Goal: Task Accomplishment & Management: Complete application form

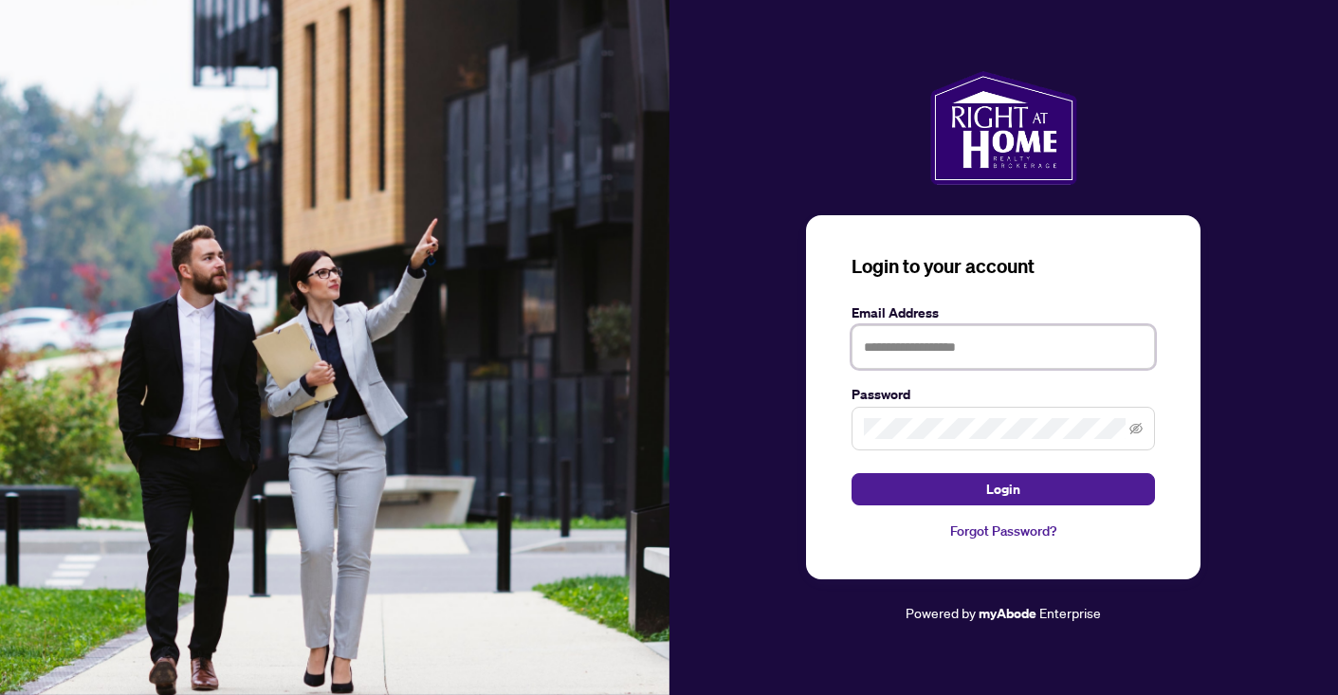
click at [880, 349] on input "text" at bounding box center [1004, 347] width 304 height 44
type input "**********"
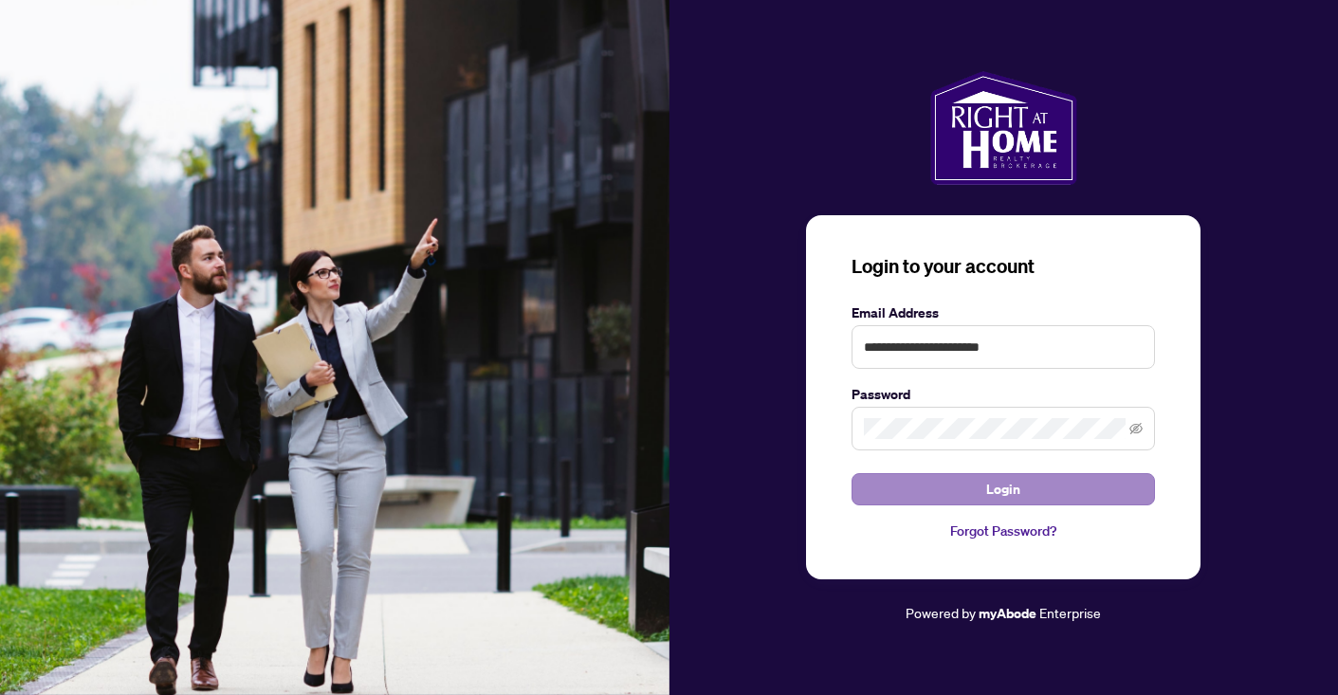
click at [924, 482] on button "Login" at bounding box center [1004, 489] width 304 height 32
click at [971, 486] on button "Login" at bounding box center [1004, 489] width 304 height 32
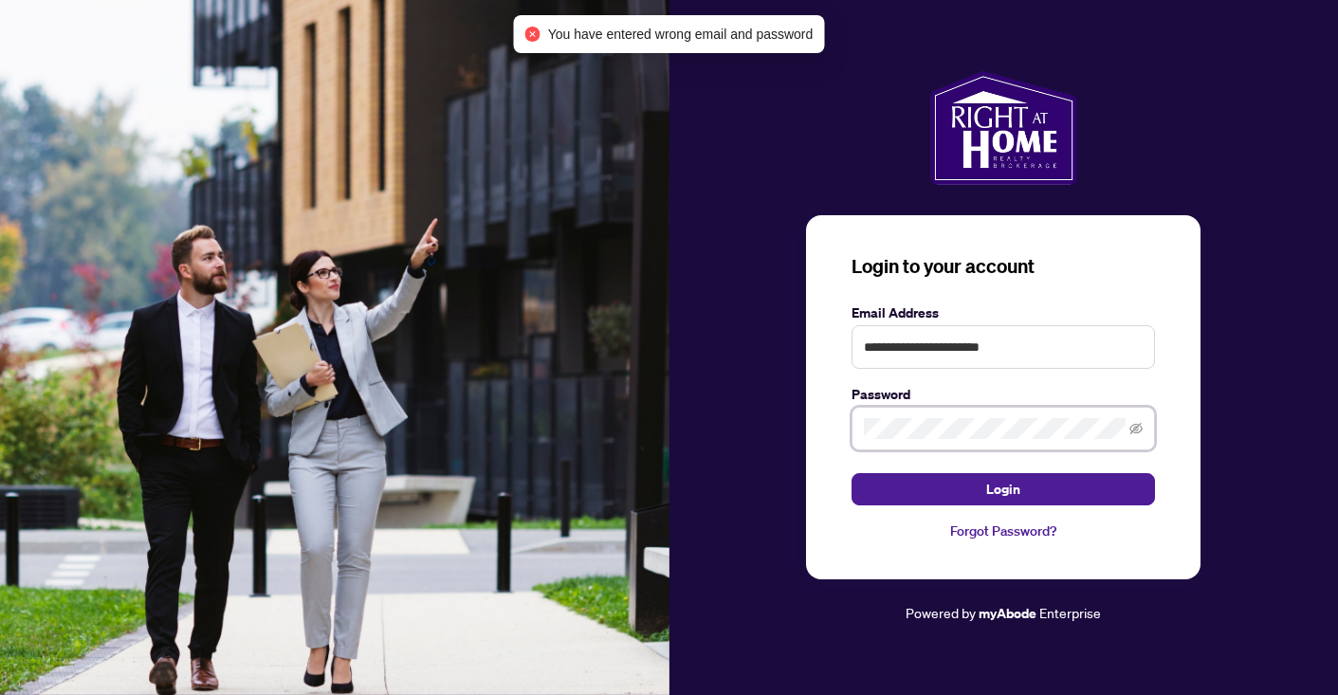
click at [848, 431] on div "**********" at bounding box center [1003, 397] width 395 height 364
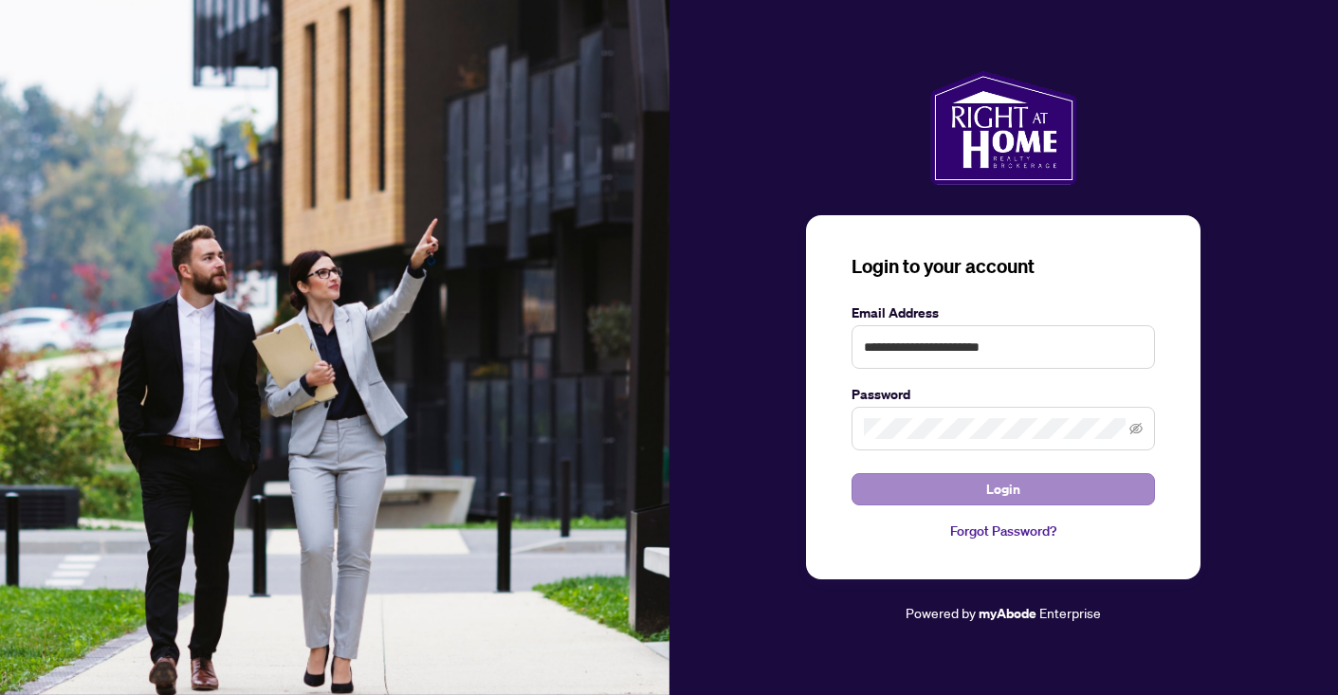
click at [882, 483] on button "Login" at bounding box center [1004, 489] width 304 height 32
click at [947, 485] on button "Login" at bounding box center [1004, 489] width 304 height 32
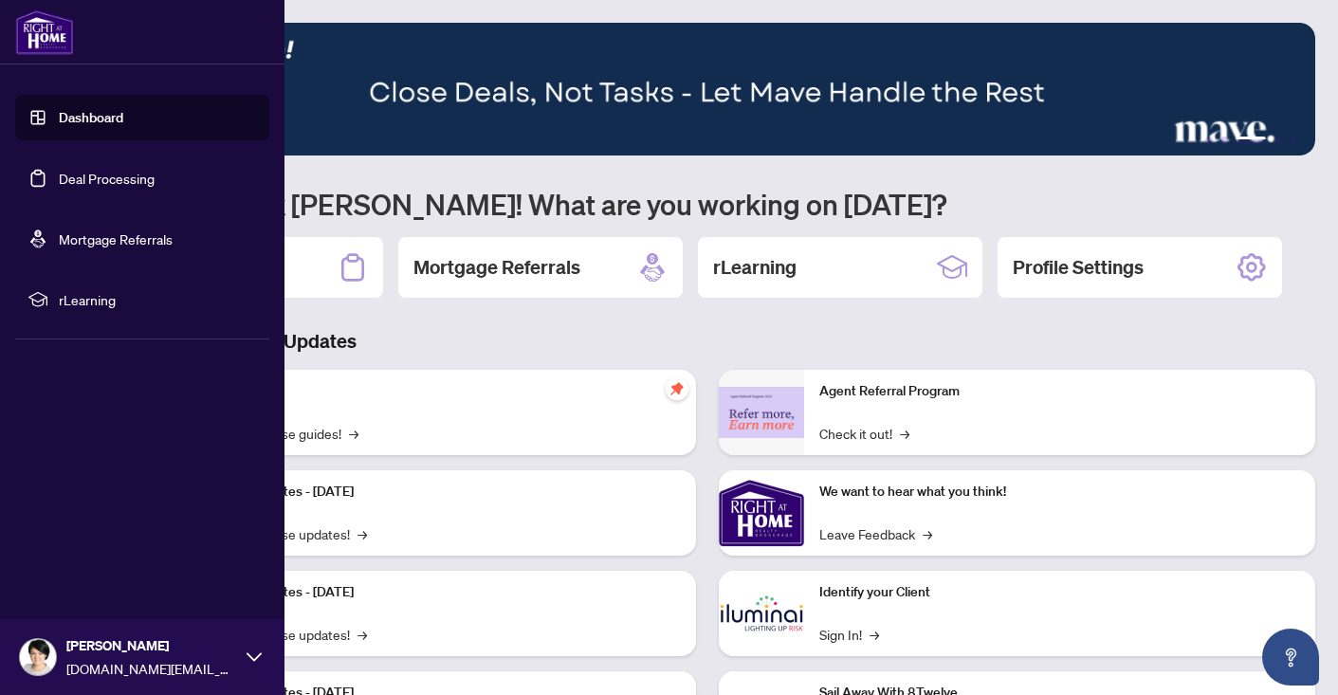
click at [95, 120] on link "Dashboard" at bounding box center [91, 117] width 64 height 17
click at [96, 173] on link "Deal Processing" at bounding box center [107, 178] width 96 height 17
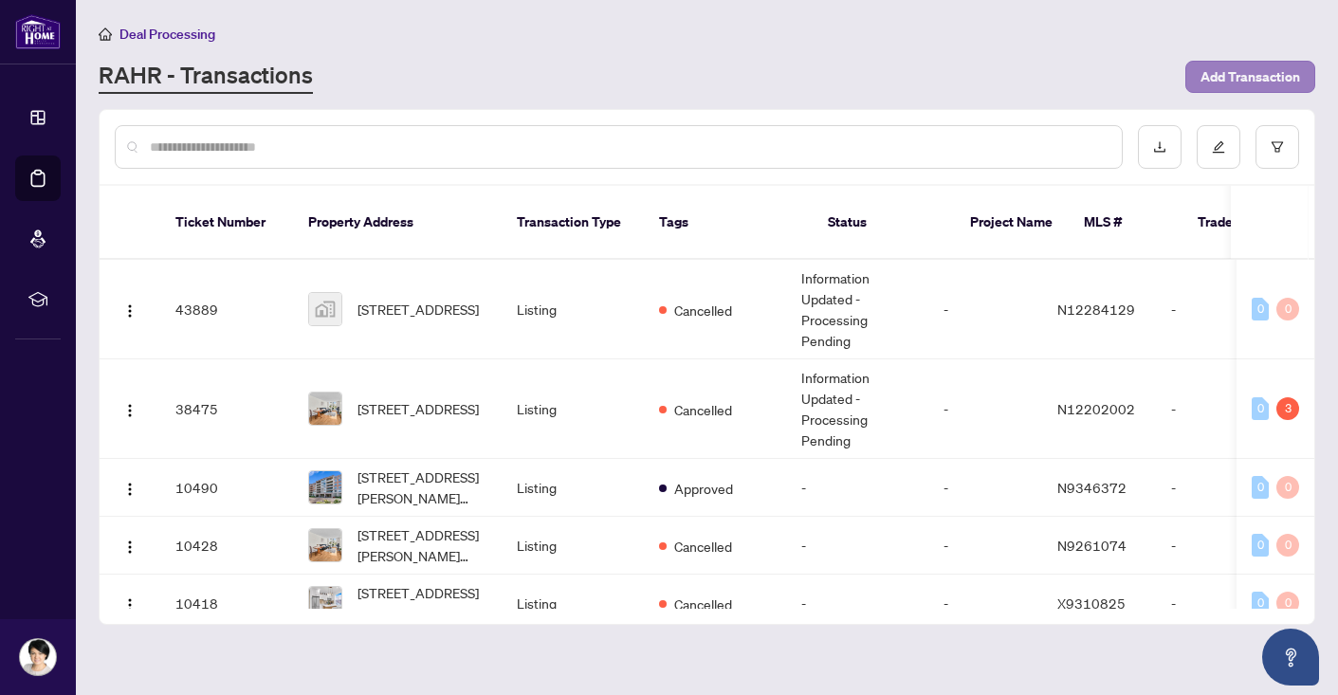
click at [1260, 76] on span "Add Transaction" at bounding box center [1251, 77] width 100 height 30
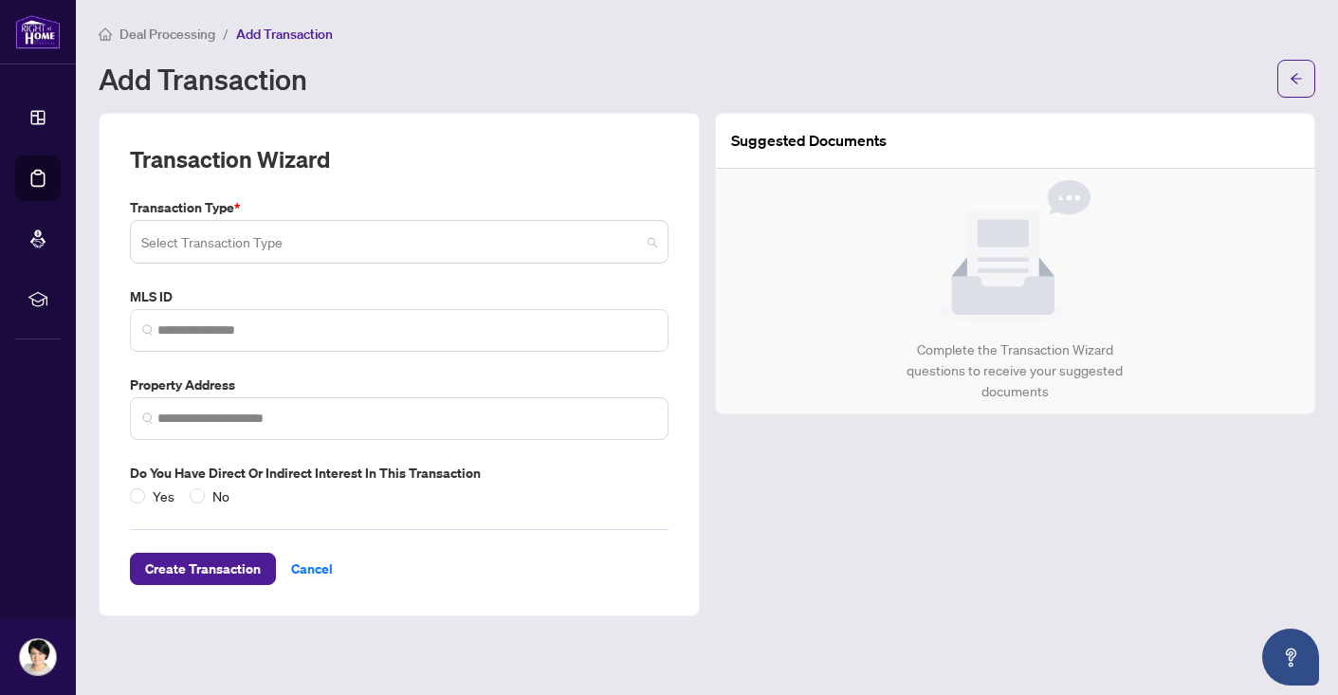
click at [311, 231] on input "search" at bounding box center [390, 245] width 499 height 42
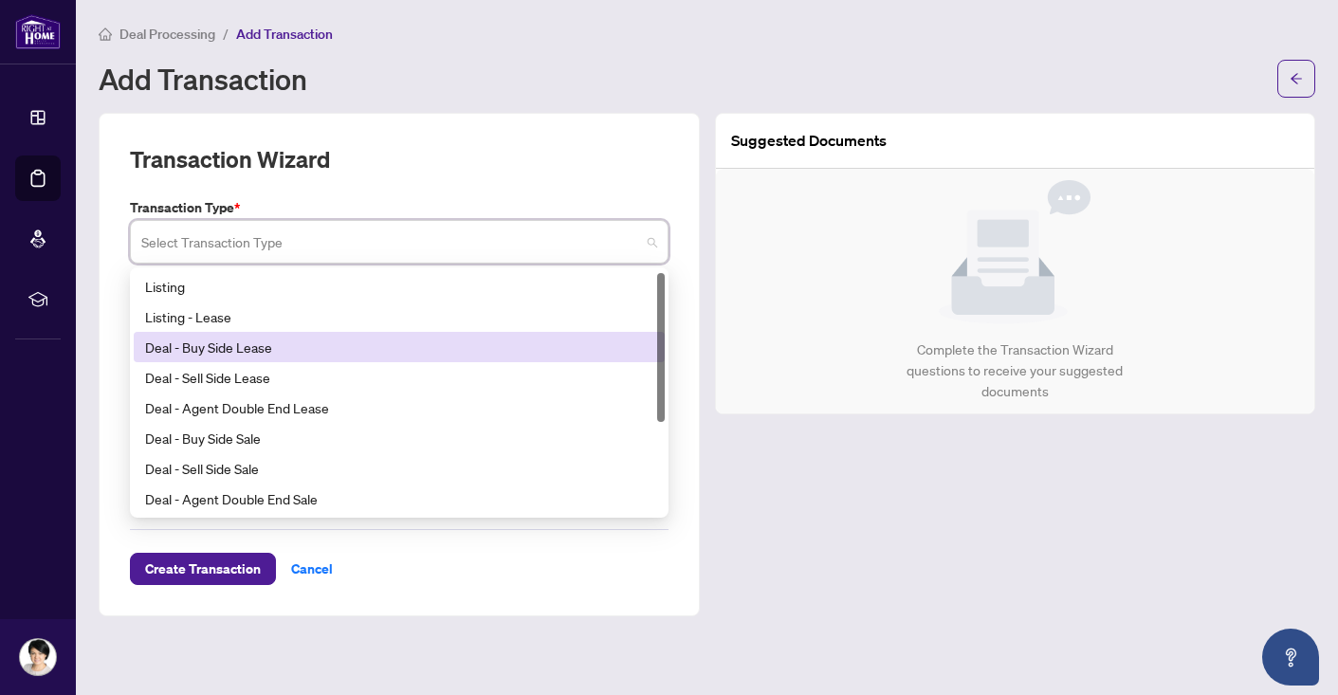
scroll to position [6, 0]
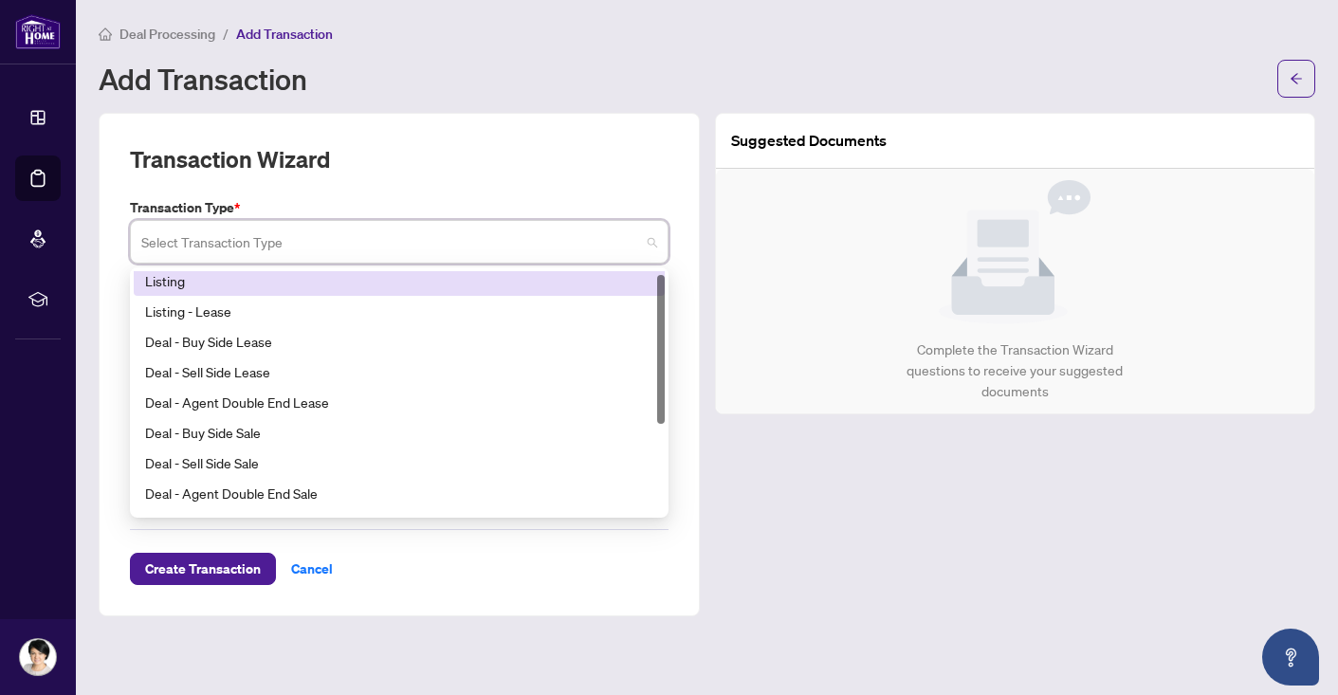
click at [175, 275] on div "Listing" at bounding box center [399, 280] width 508 height 21
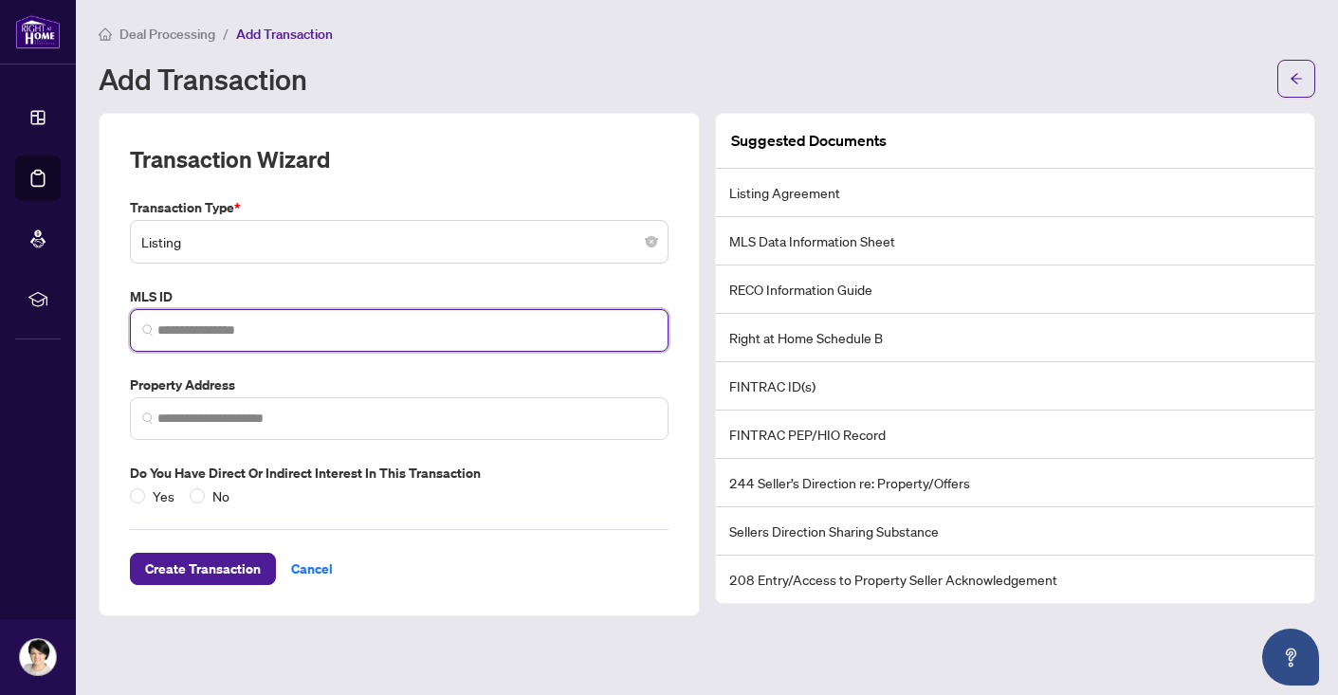
click at [178, 330] on input "search" at bounding box center [406, 331] width 499 height 20
paste input "*********"
type input "*********"
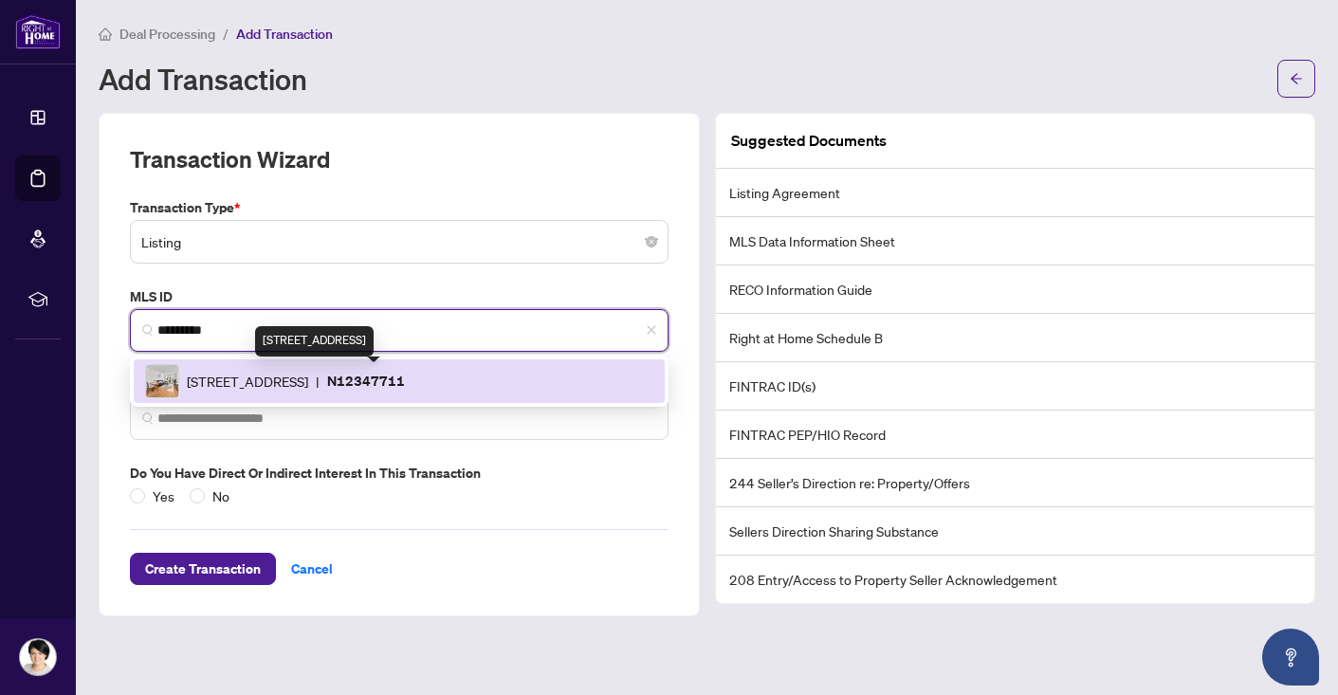
click at [237, 380] on span "[STREET_ADDRESS]" at bounding box center [247, 381] width 121 height 21
type input "**********"
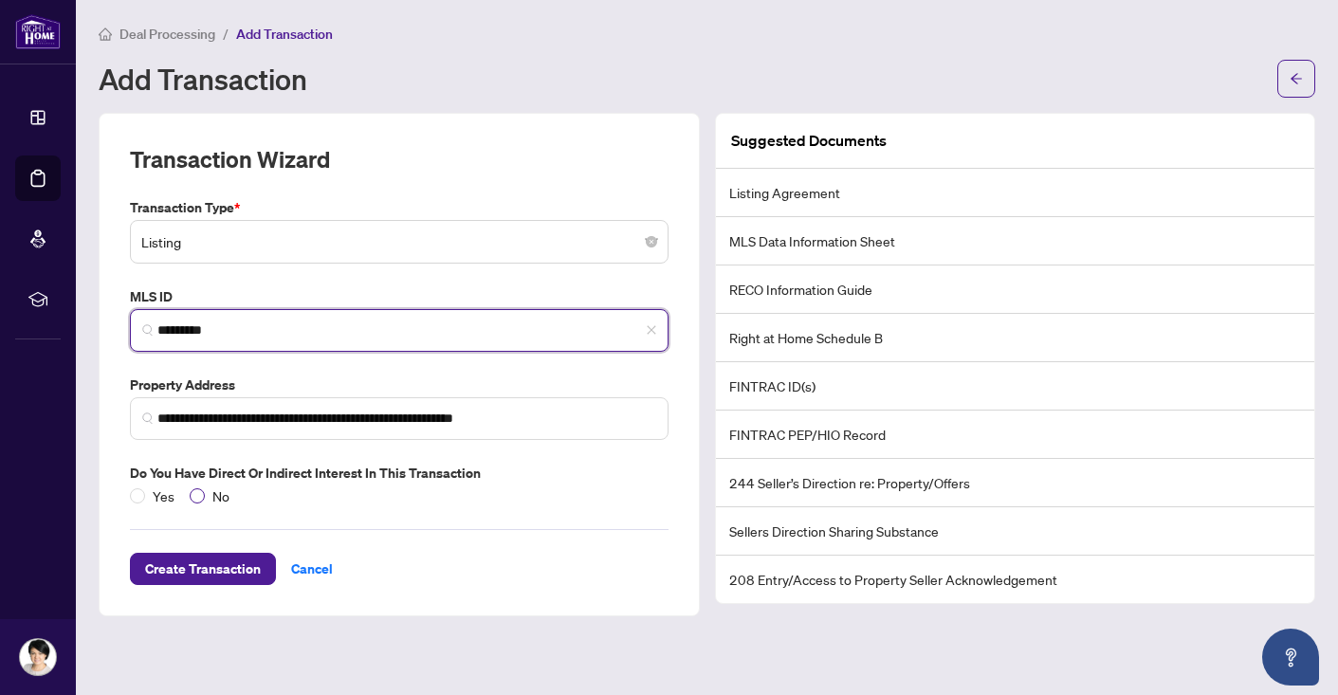
type input "*********"
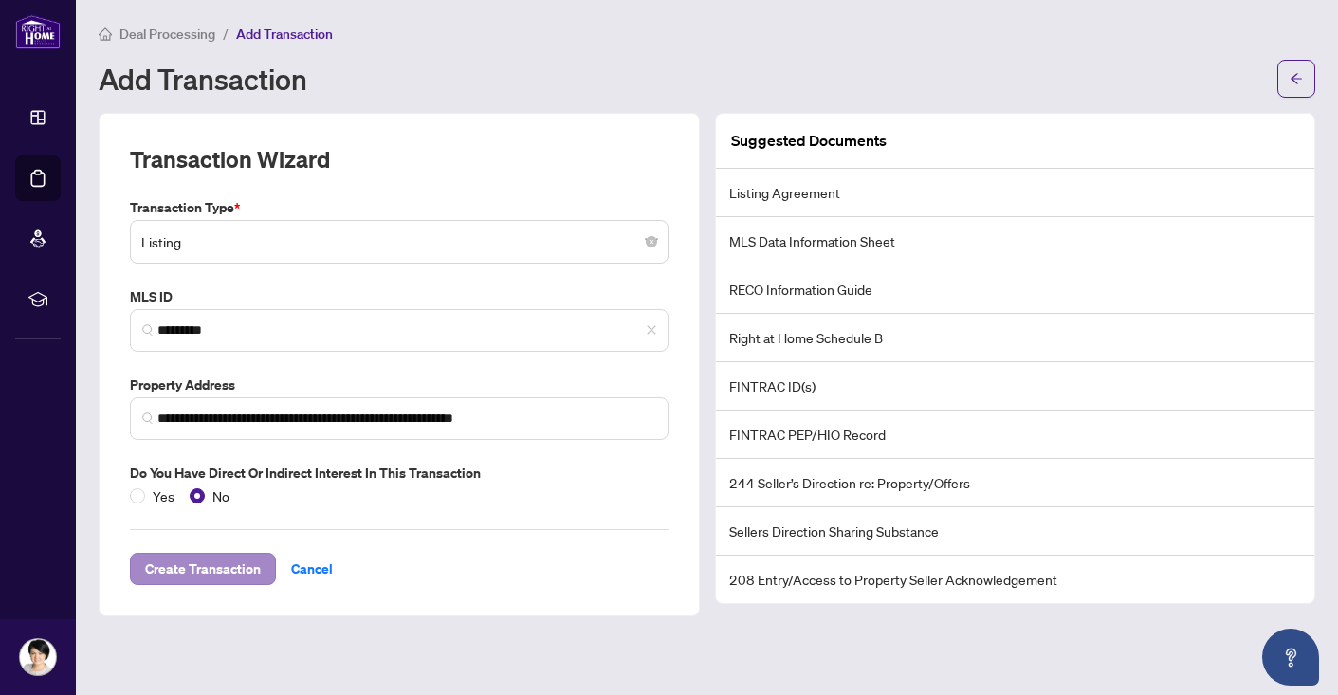
click at [237, 562] on span "Create Transaction" at bounding box center [203, 569] width 116 height 30
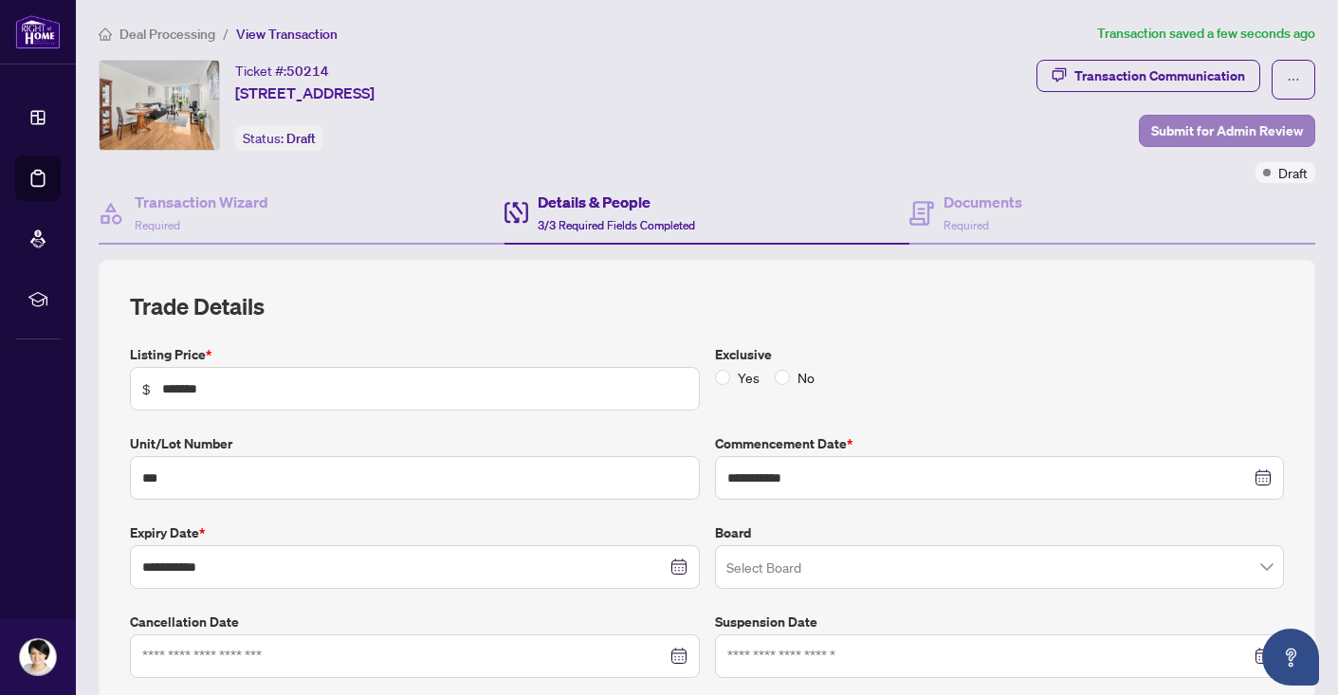
click at [1161, 129] on span "Submit for Admin Review" at bounding box center [1227, 131] width 152 height 30
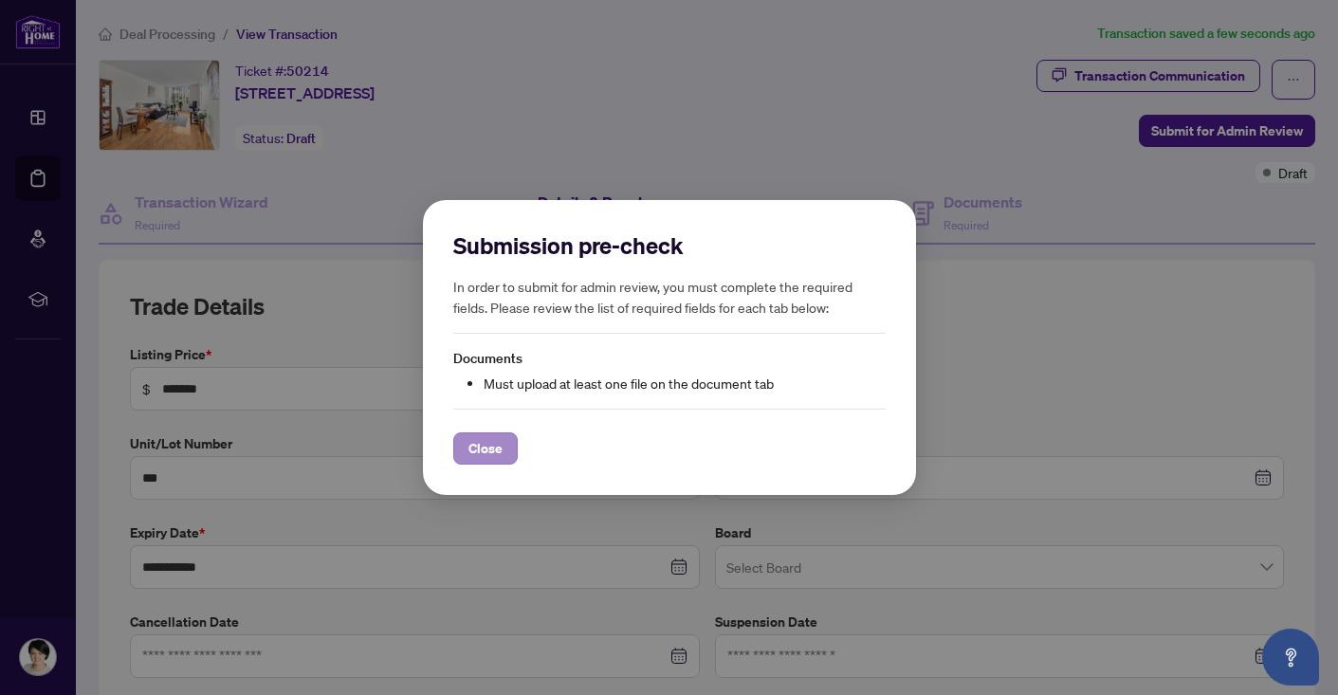
click at [487, 451] on span "Close" at bounding box center [486, 448] width 34 height 30
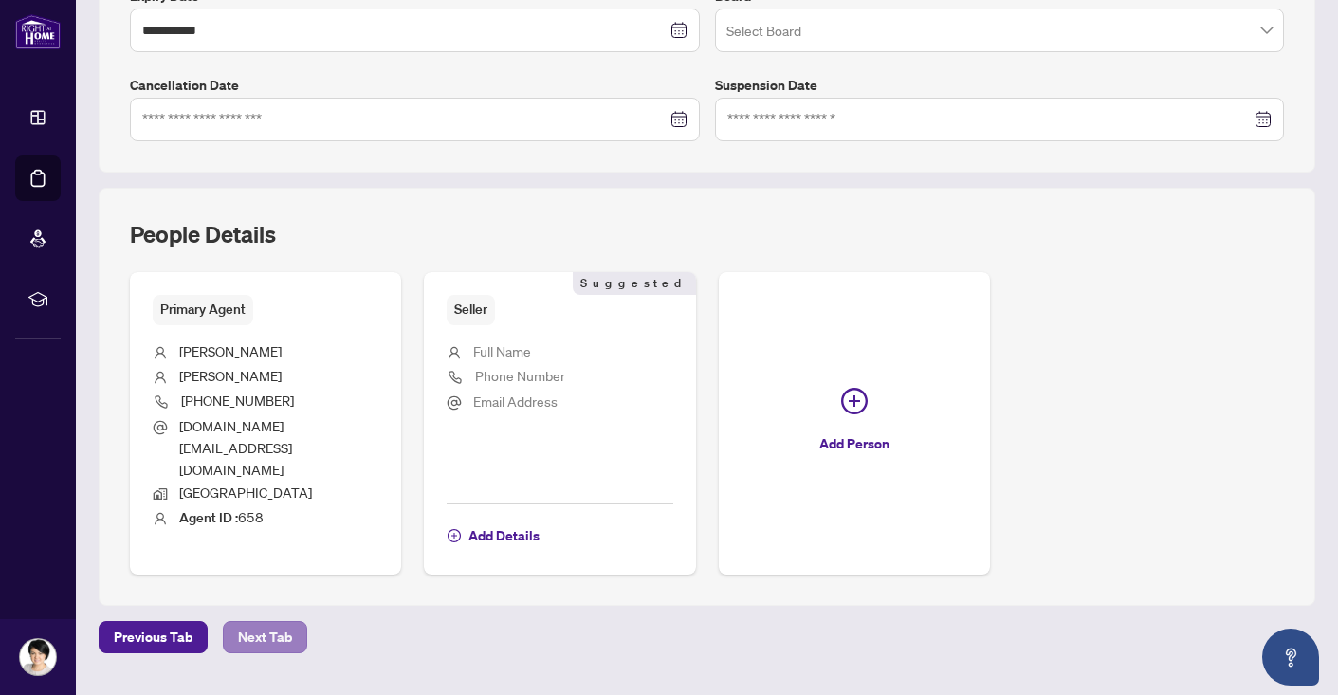
click at [266, 622] on span "Next Tab" at bounding box center [265, 637] width 54 height 30
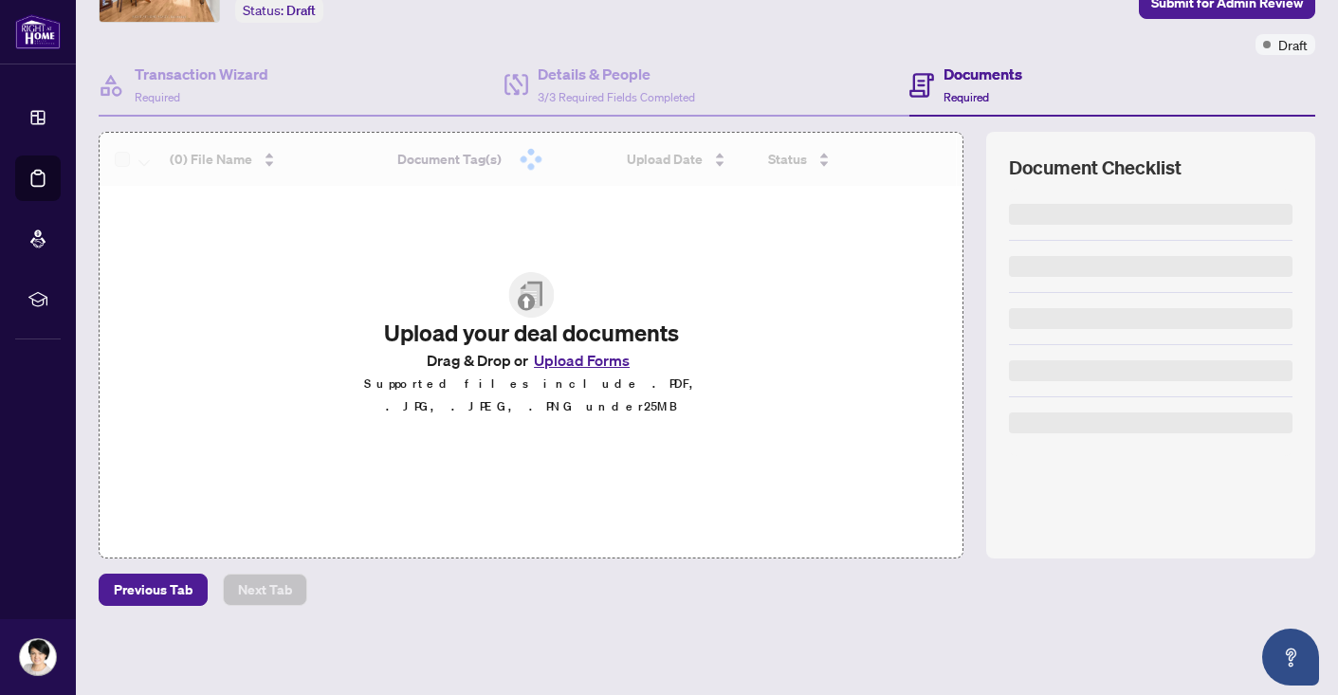
scroll to position [127, 0]
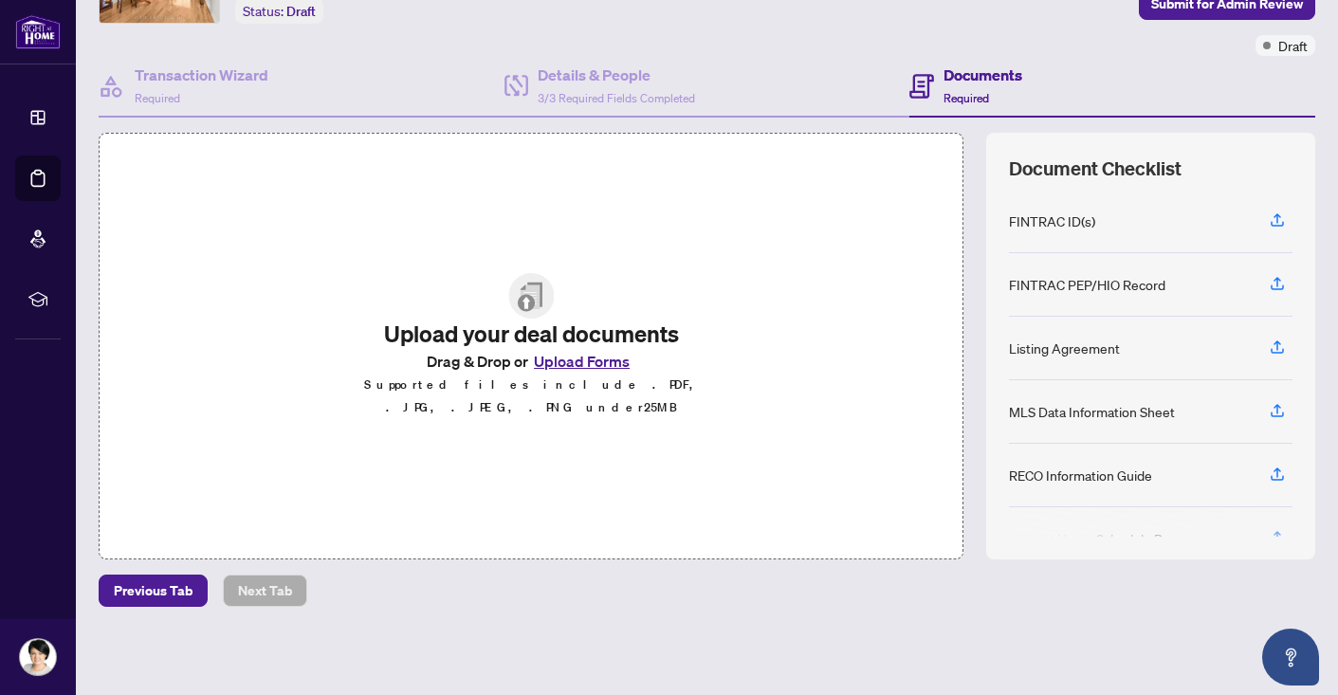
click at [527, 316] on img at bounding box center [531, 296] width 46 height 46
click at [557, 371] on button "Upload Forms" at bounding box center [581, 361] width 107 height 25
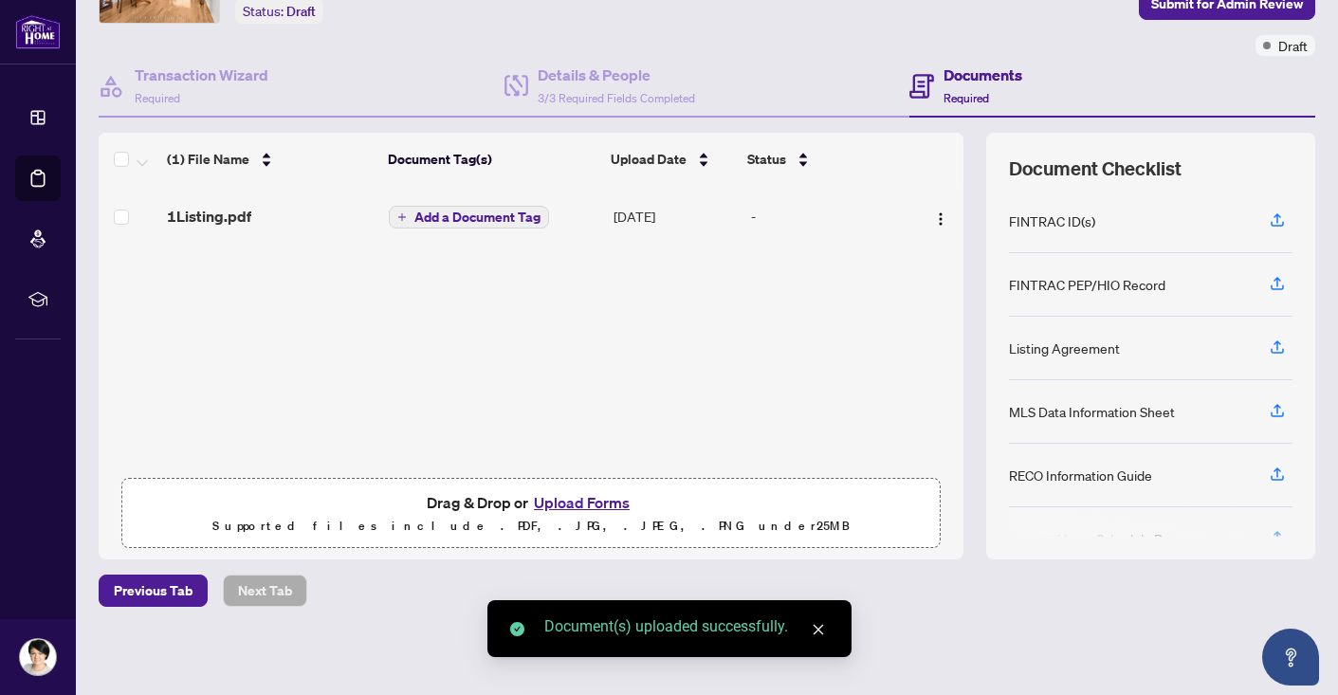
click at [506, 218] on span "Add a Document Tag" at bounding box center [477, 217] width 126 height 13
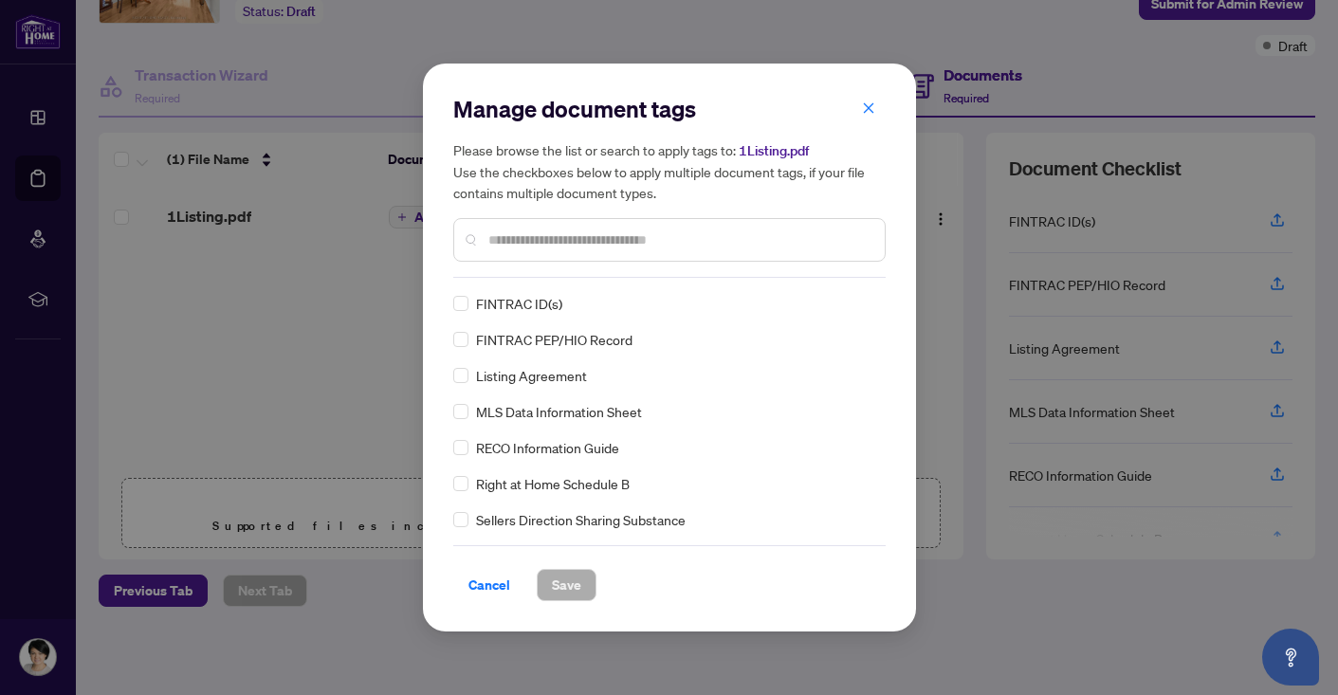
click at [503, 247] on input "text" at bounding box center [678, 240] width 381 height 21
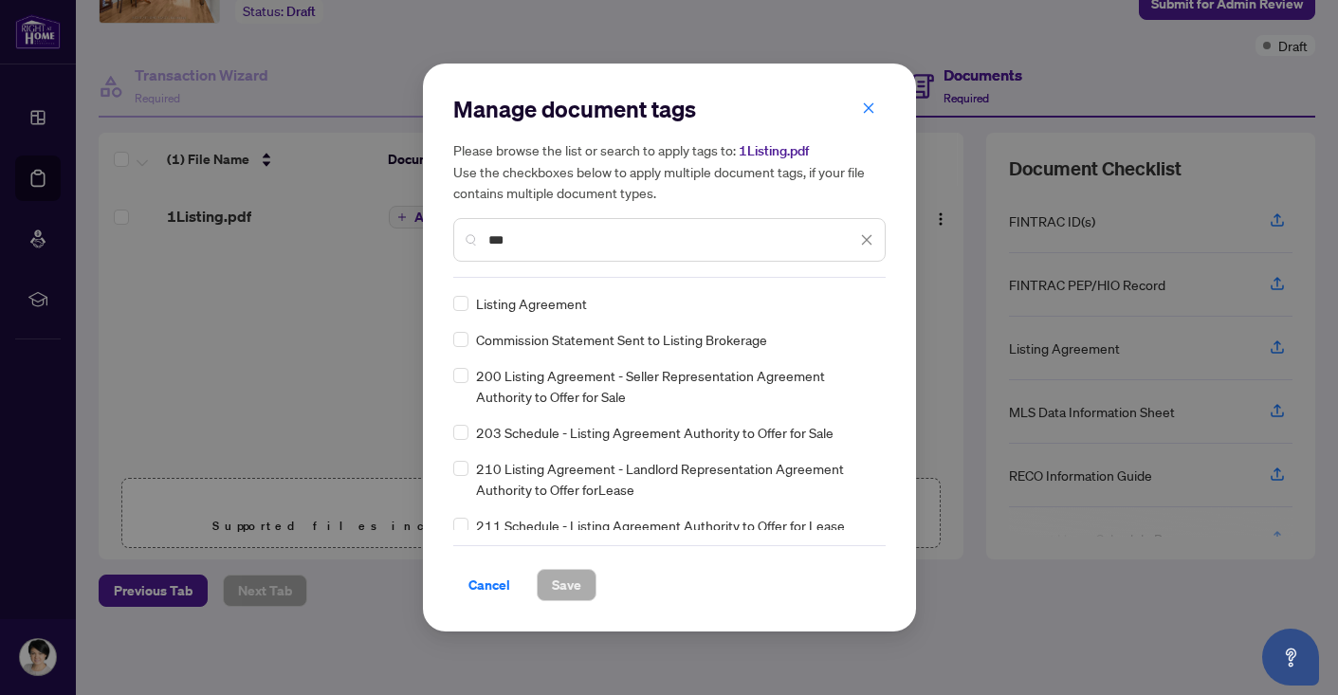
type input "***"
click at [522, 308] on span "Listing Agreement" at bounding box center [531, 303] width 111 height 21
click at [561, 583] on span "Save" at bounding box center [566, 585] width 29 height 30
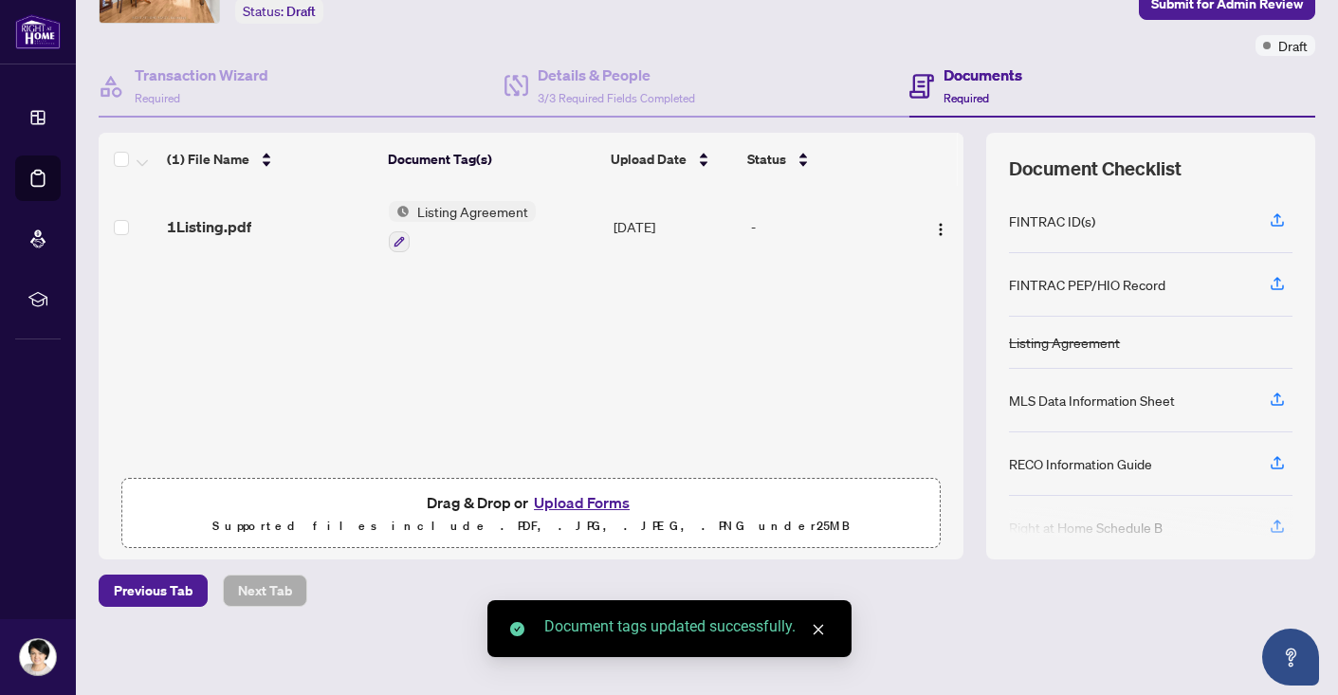
click at [562, 502] on button "Upload Forms" at bounding box center [581, 502] width 107 height 25
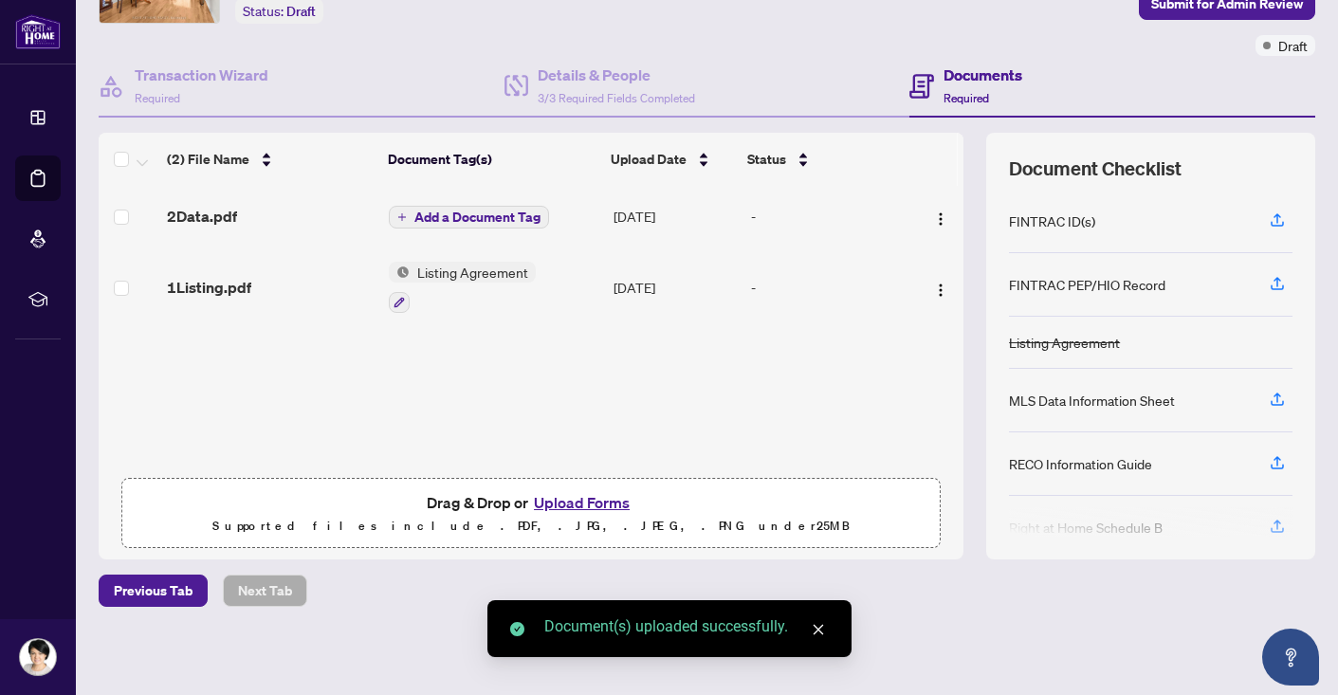
click at [465, 221] on span "Add a Document Tag" at bounding box center [477, 217] width 126 height 13
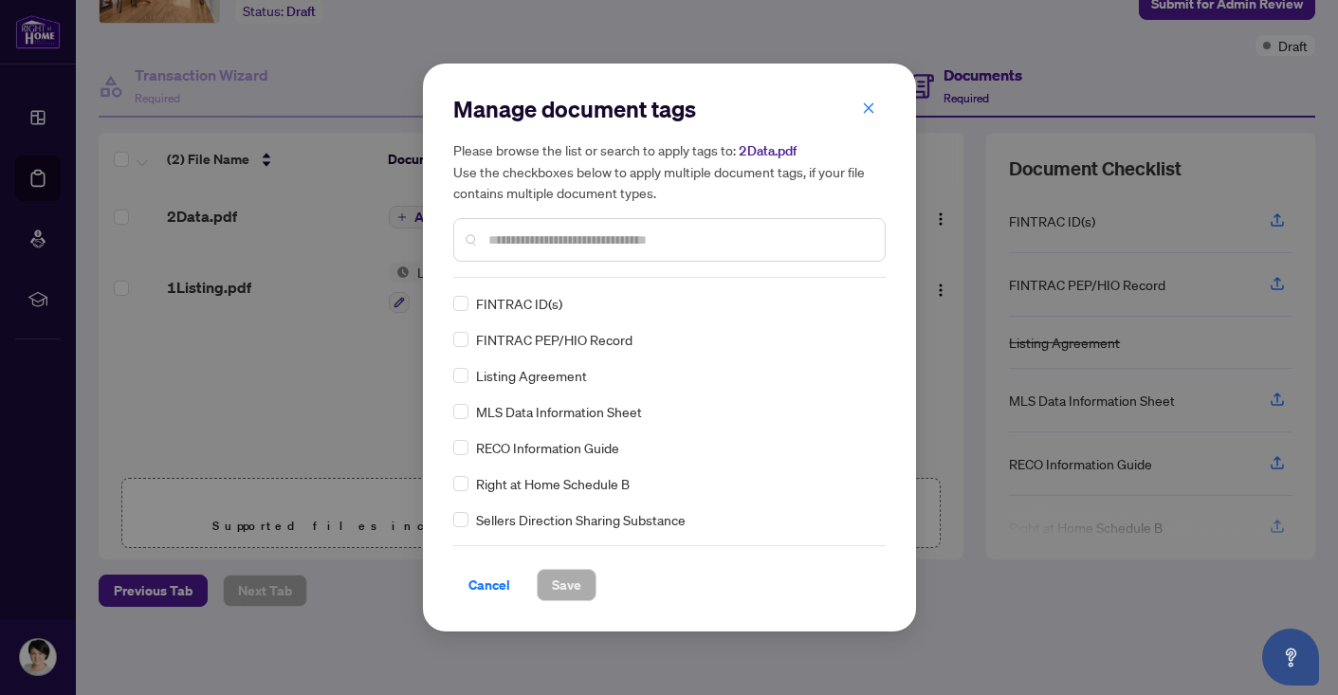
click at [496, 282] on div "Manage document tags Please browse the list or search to apply tags to: 2Data.p…" at bounding box center [669, 347] width 433 height 507
click at [491, 245] on input "text" at bounding box center [678, 240] width 381 height 21
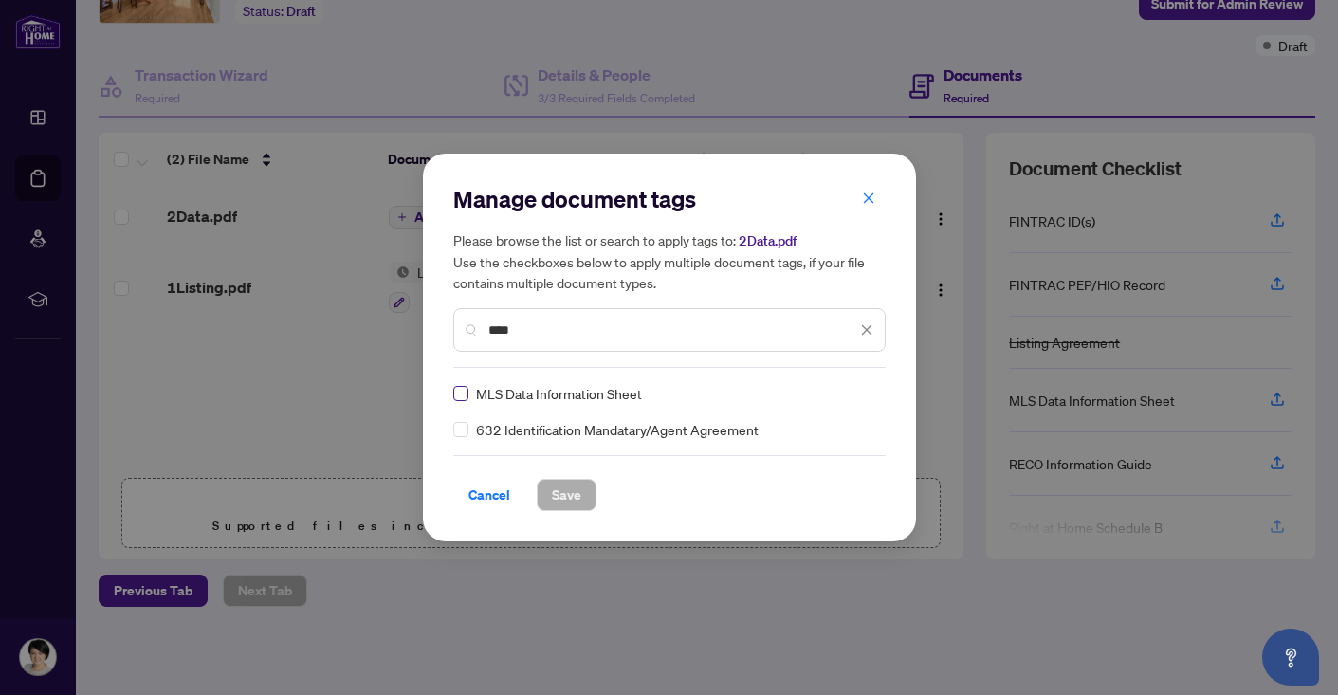
type input "****"
click at [561, 498] on span "Save" at bounding box center [566, 495] width 29 height 30
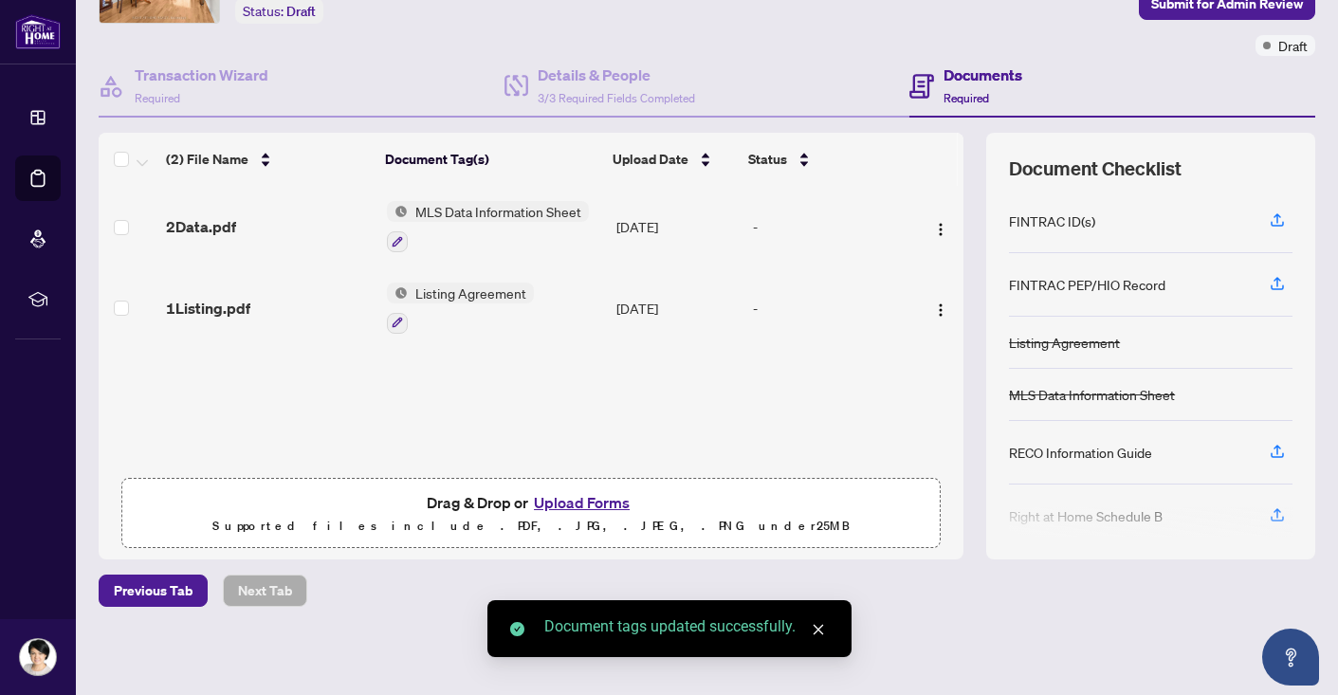
click at [565, 495] on button "Upload Forms" at bounding box center [581, 502] width 107 height 25
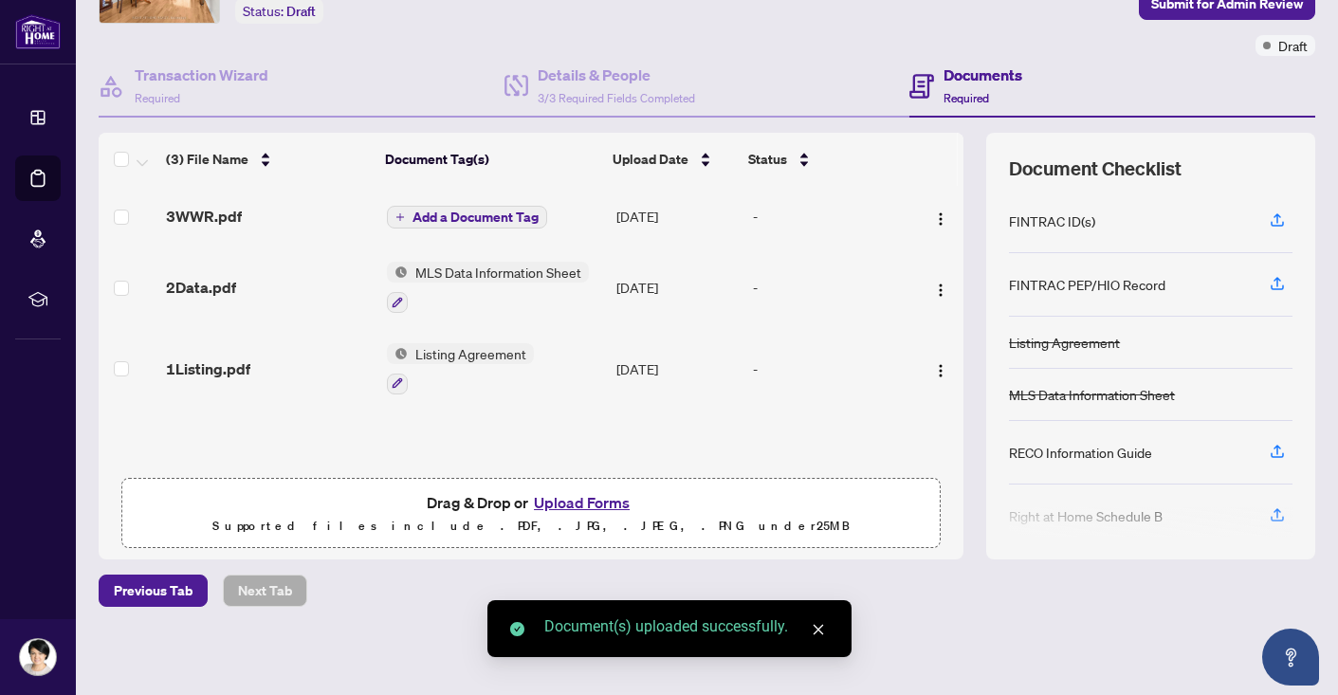
click at [493, 217] on span "Add a Document Tag" at bounding box center [476, 217] width 126 height 13
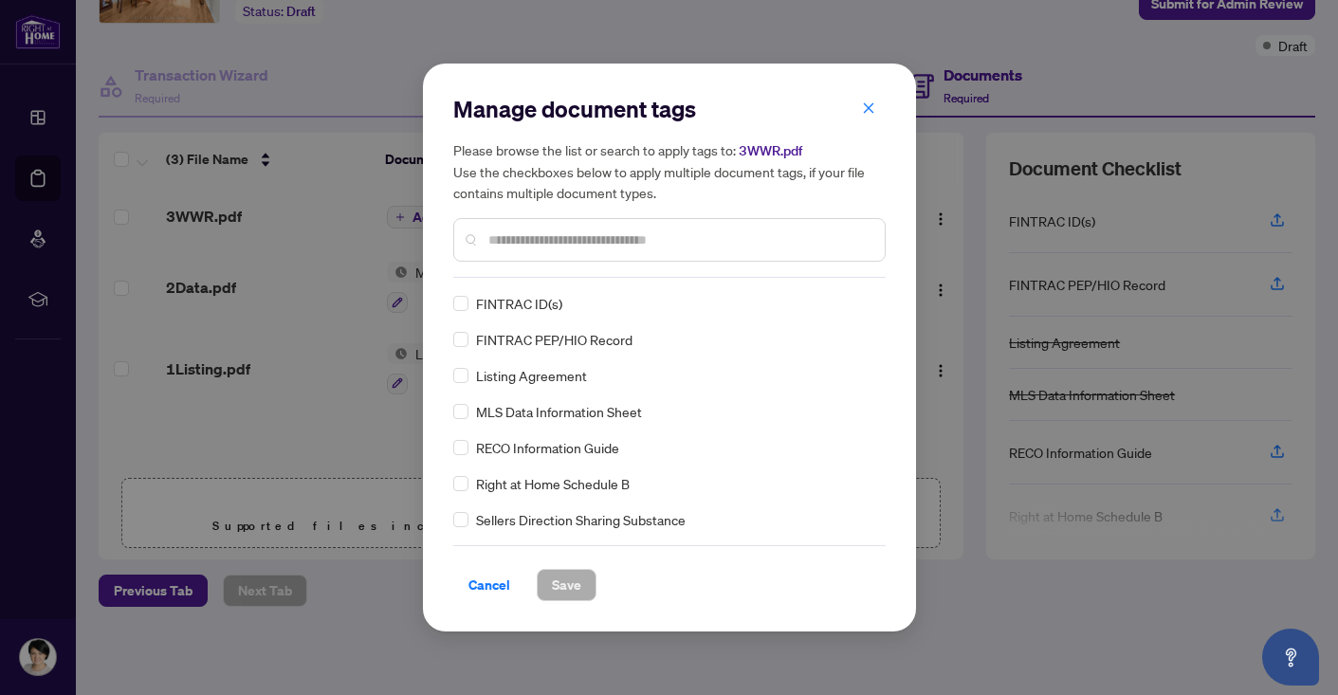
click at [496, 240] on input "text" at bounding box center [678, 240] width 381 height 21
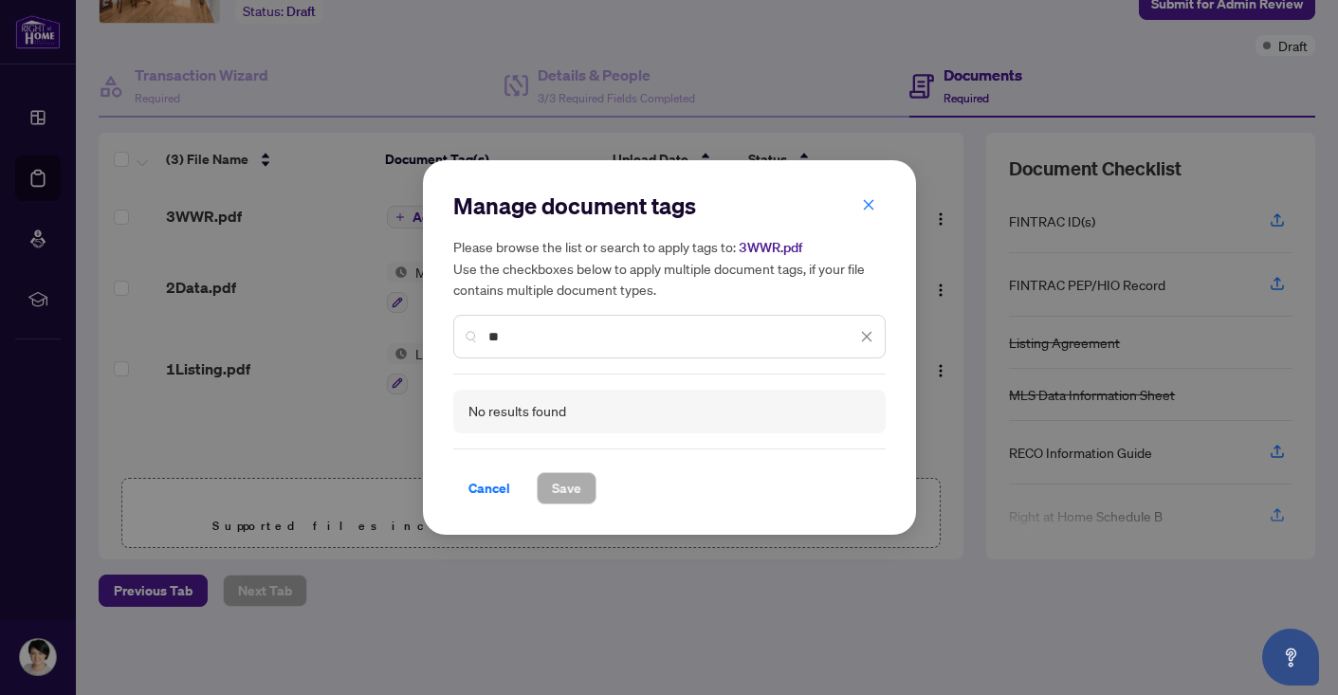
type input "*"
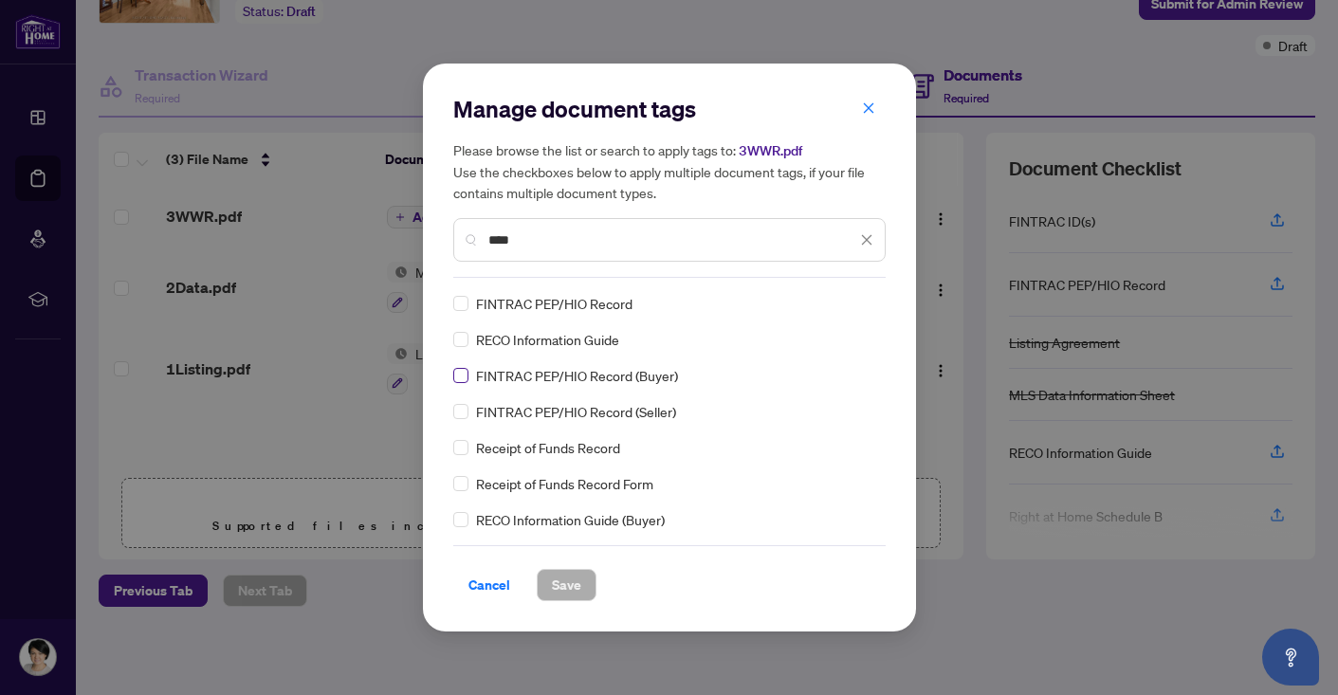
type input "****"
click at [565, 589] on span "Save" at bounding box center [566, 585] width 29 height 30
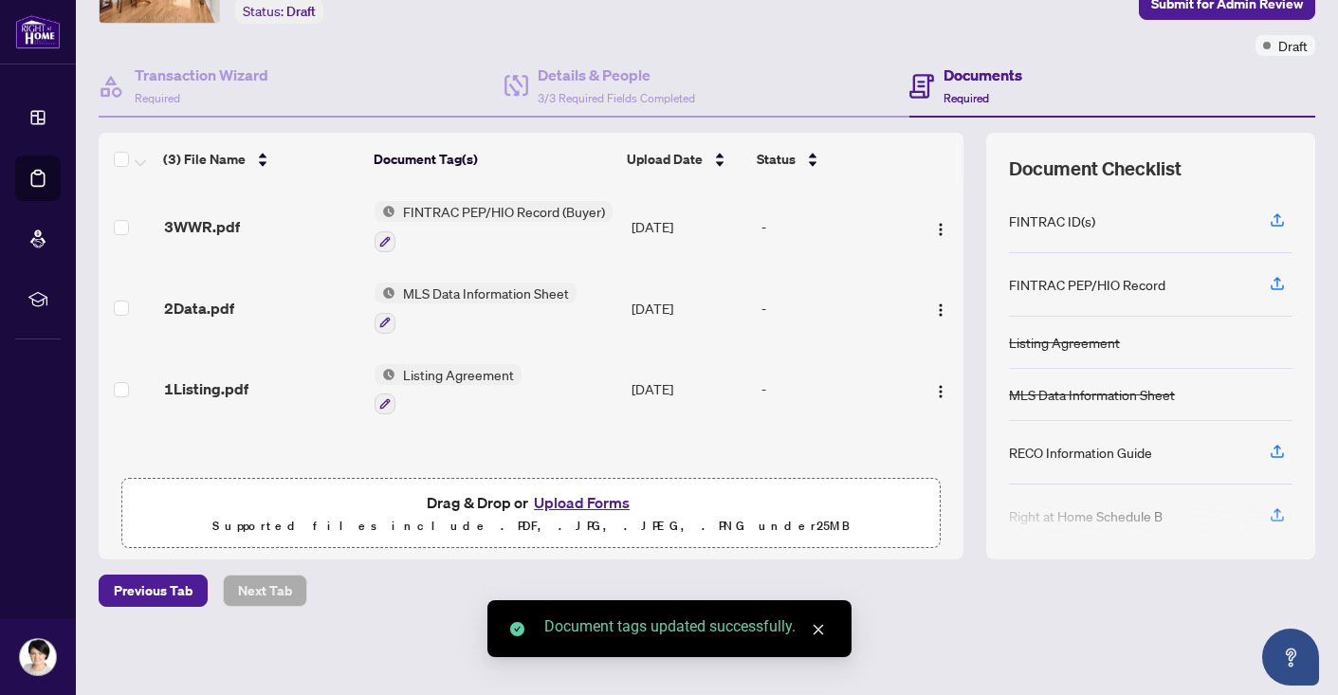
click at [550, 499] on button "Upload Forms" at bounding box center [581, 502] width 107 height 25
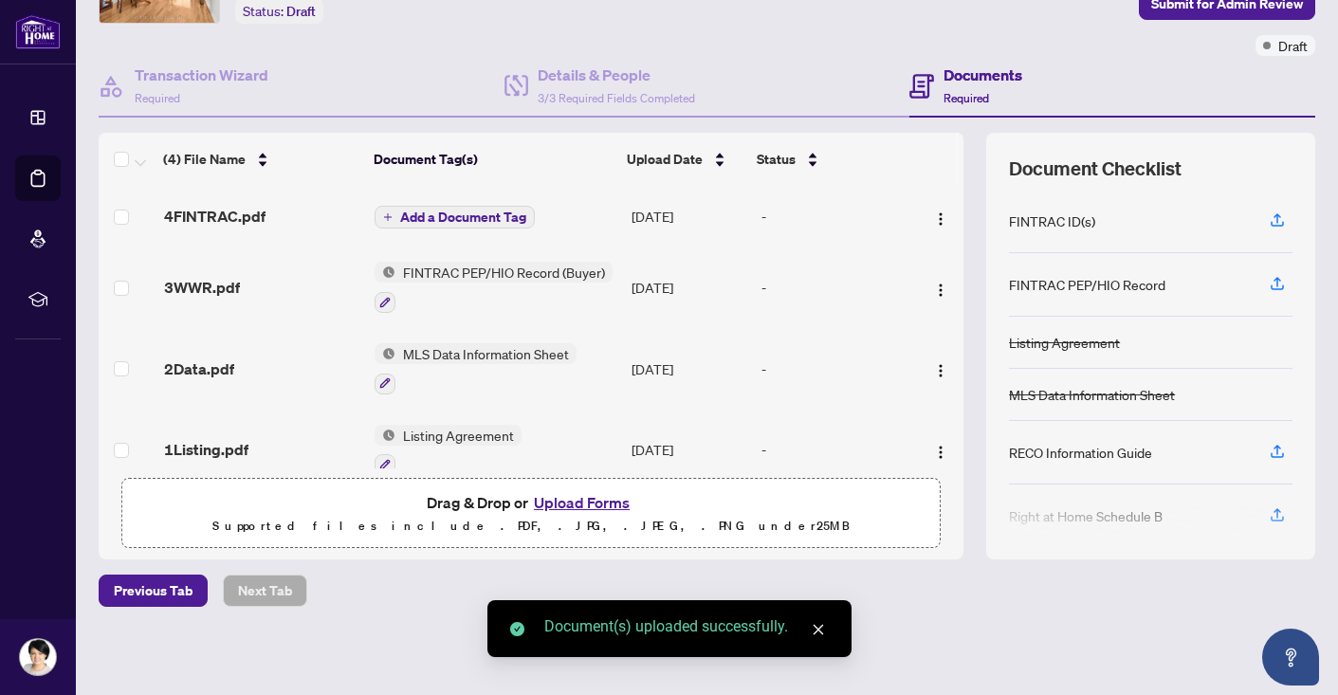
click at [510, 214] on span "Add a Document Tag" at bounding box center [463, 217] width 126 height 13
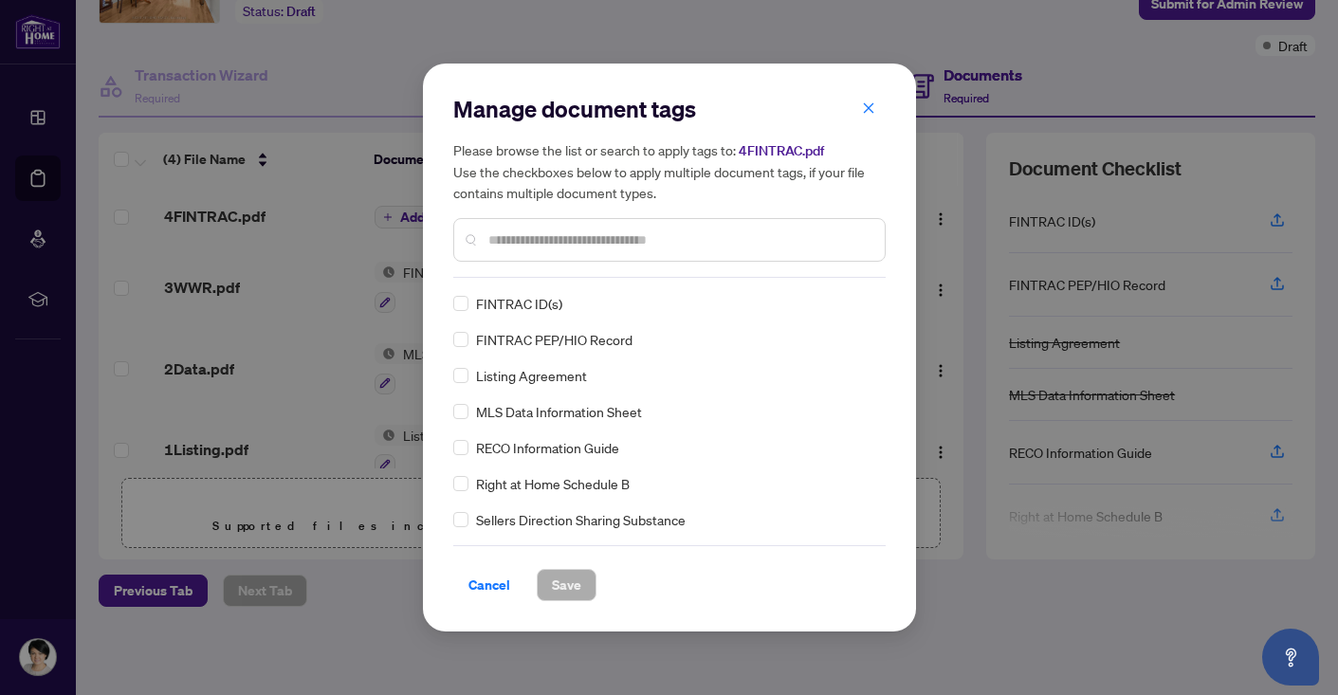
click at [519, 307] on span "FINTRAC ID(s)" at bounding box center [519, 303] width 86 height 21
click at [571, 584] on span "Save" at bounding box center [566, 585] width 29 height 30
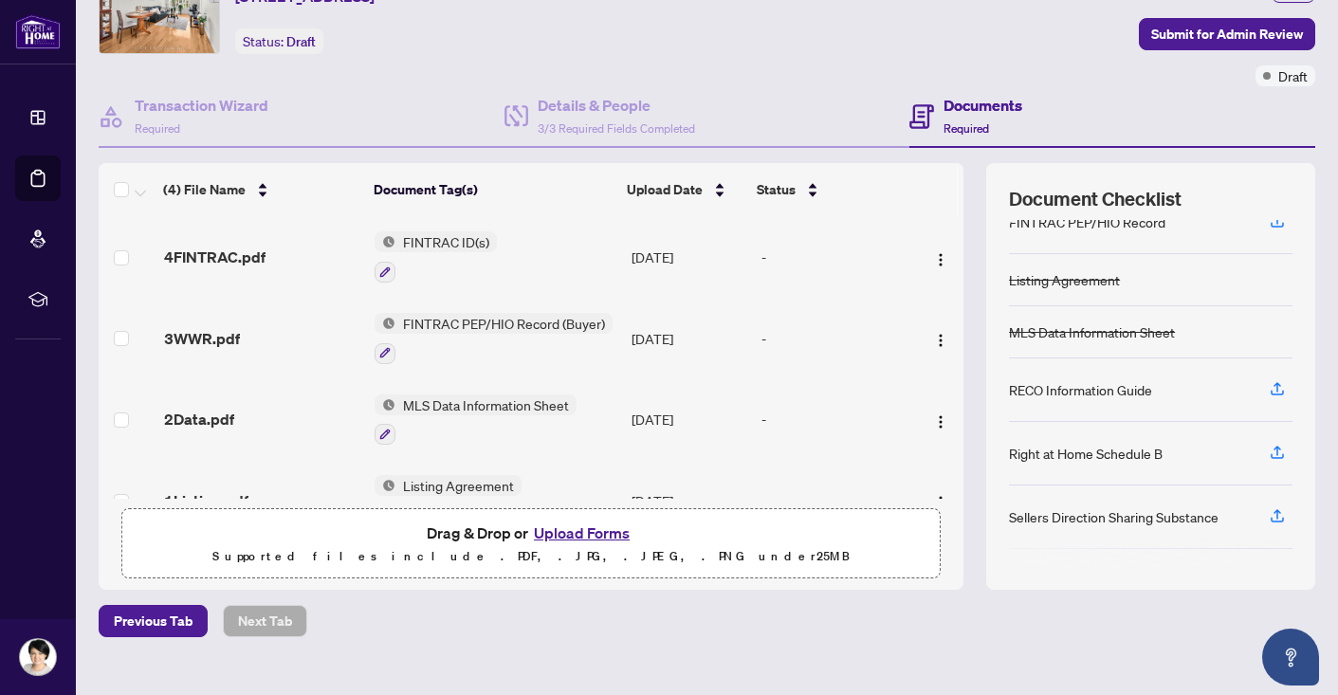
scroll to position [63, 0]
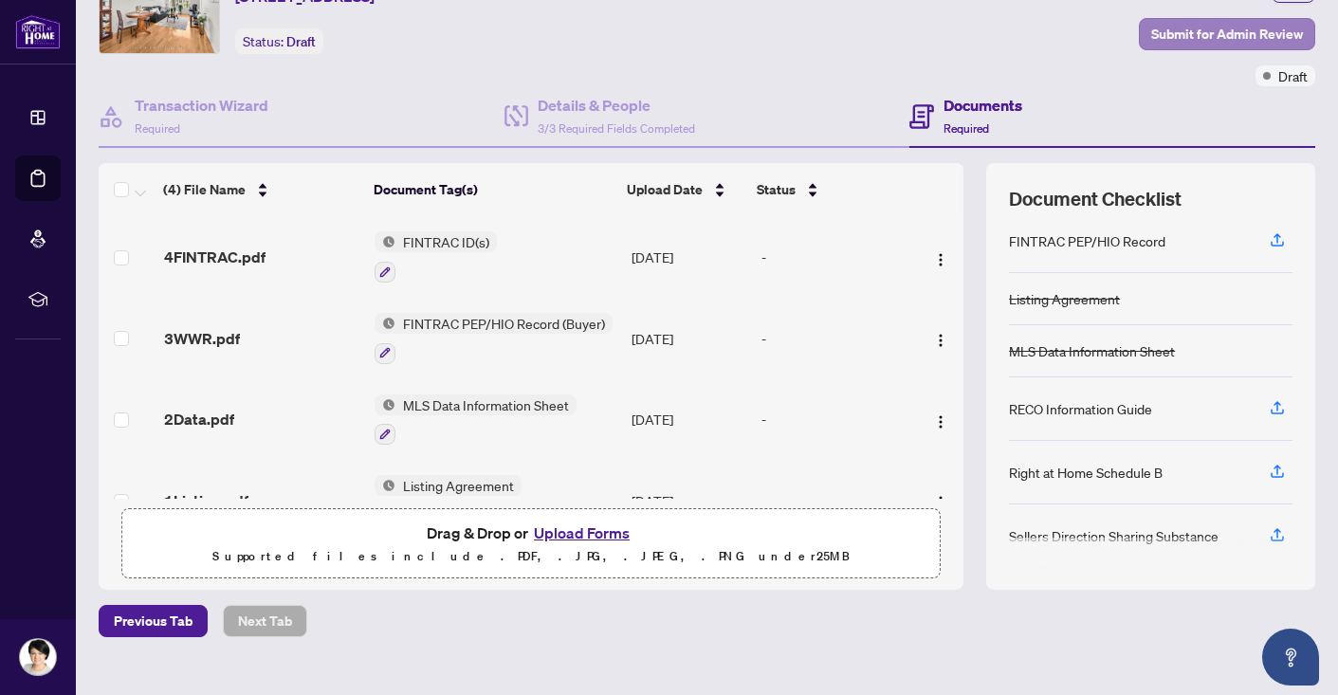
click at [1173, 38] on span "Submit for Admin Review" at bounding box center [1227, 34] width 152 height 30
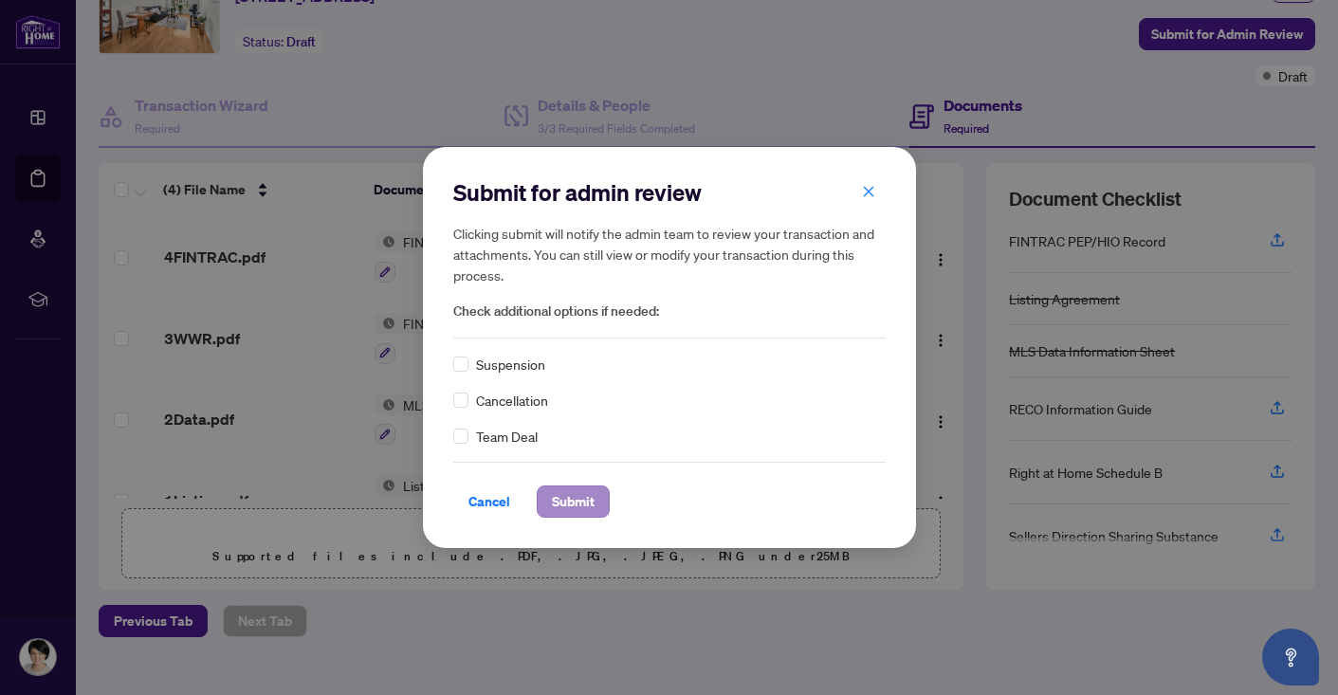
click at [560, 506] on span "Submit" at bounding box center [573, 502] width 43 height 30
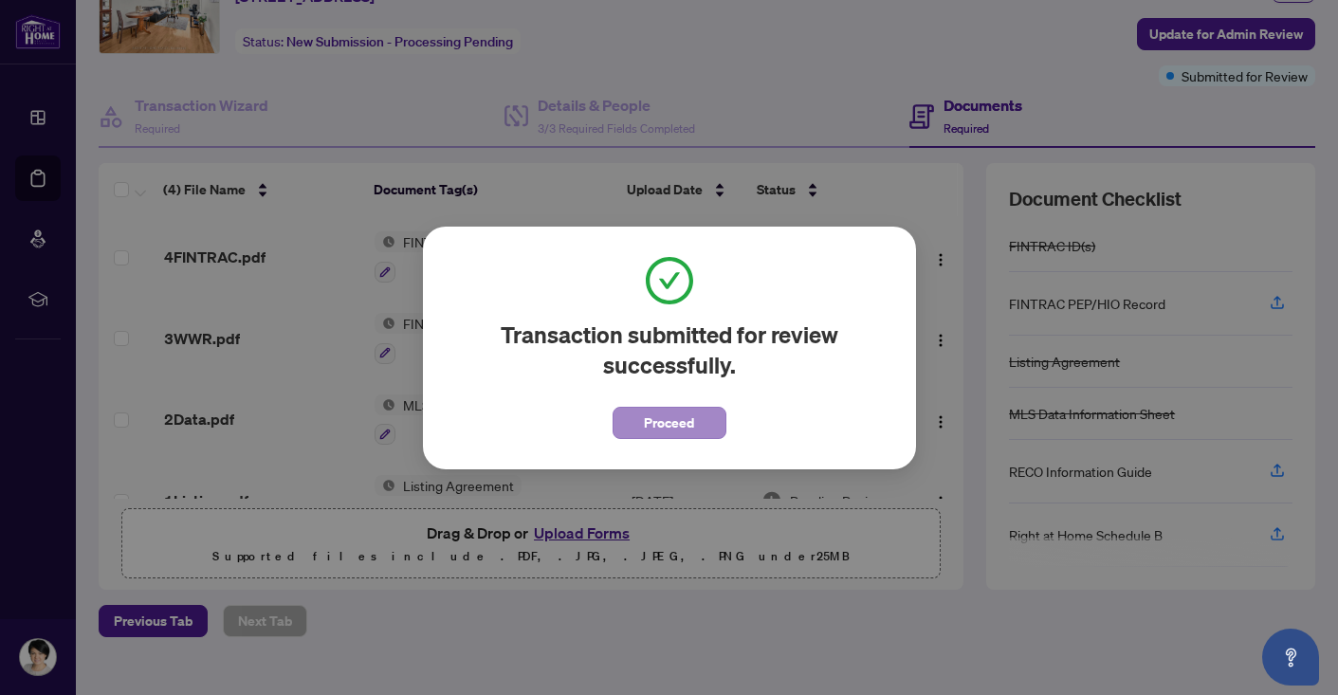
click at [642, 426] on button "Proceed" at bounding box center [670, 423] width 114 height 32
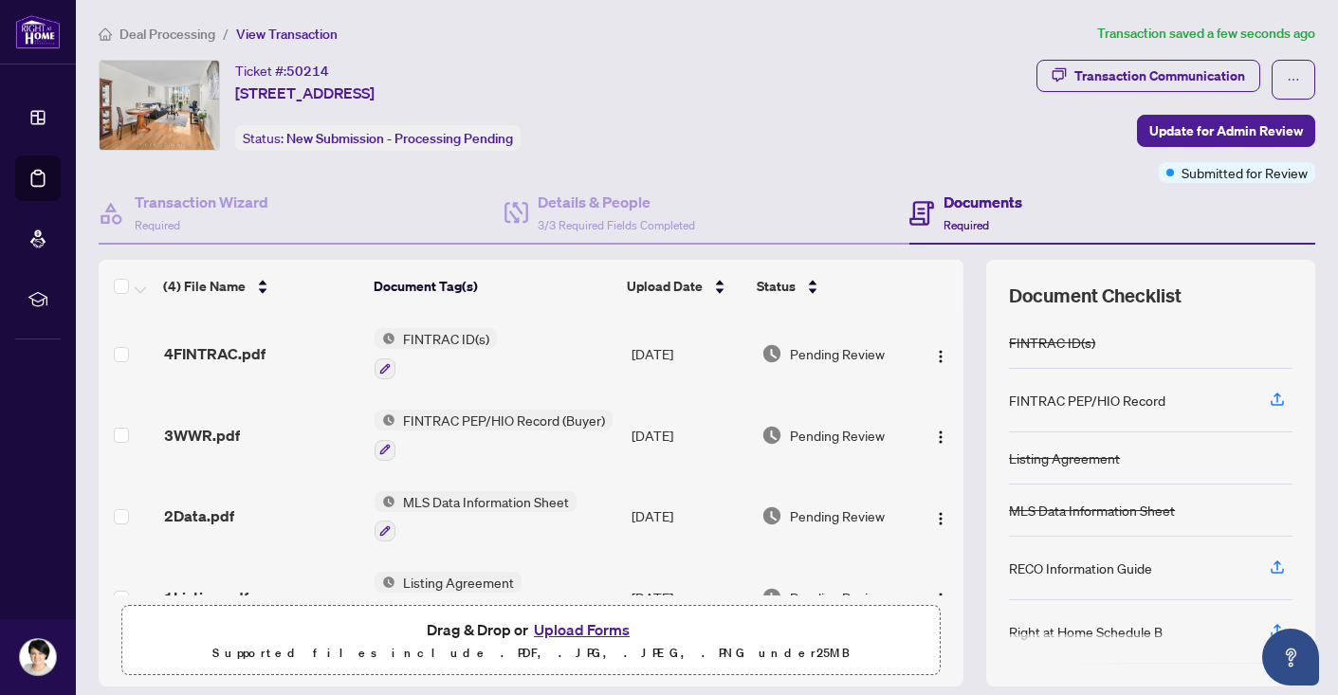
scroll to position [0, 0]
